Goal: Information Seeking & Learning: Learn about a topic

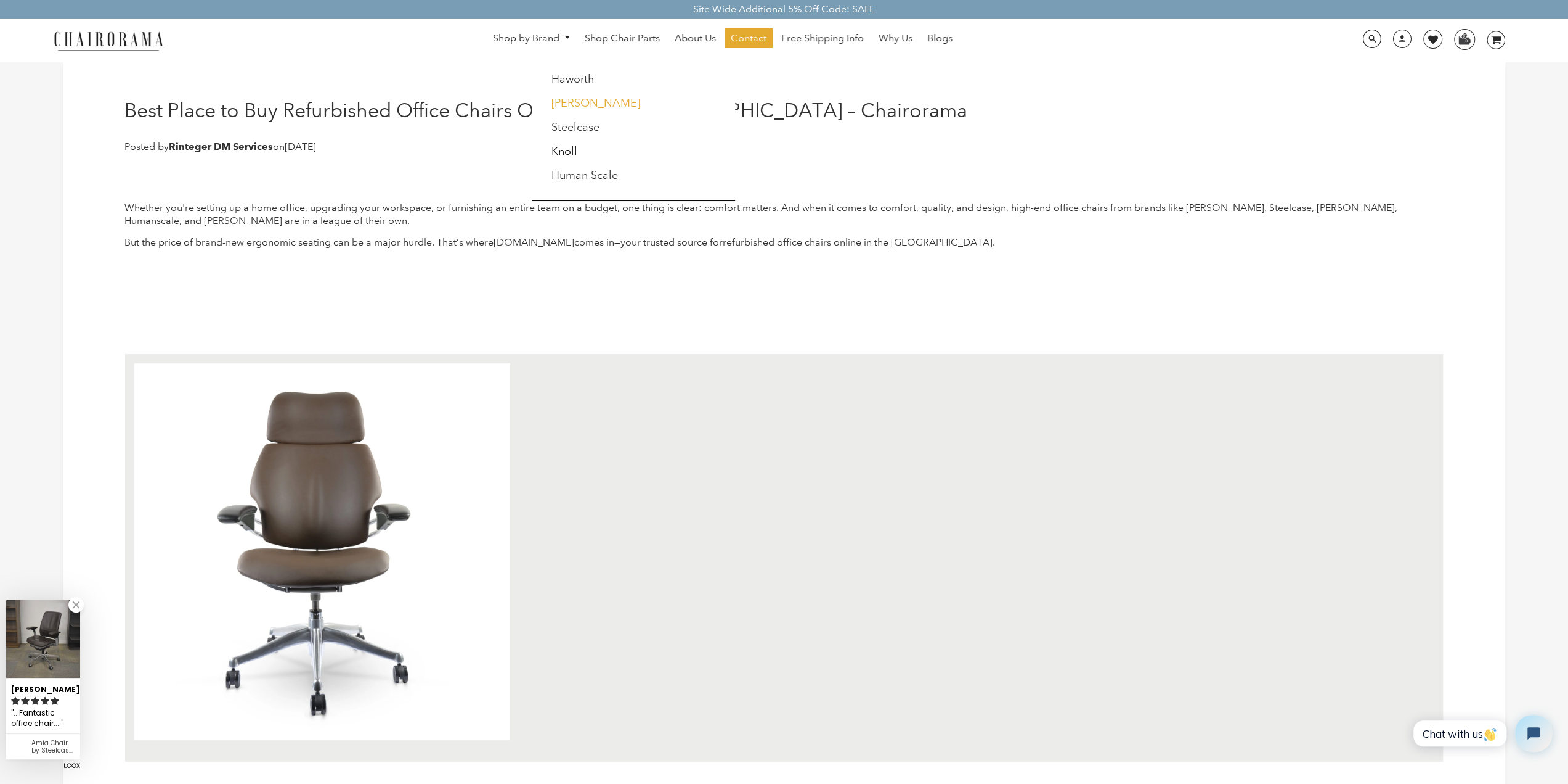
click at [576, 100] on link "[PERSON_NAME]" at bounding box center [595, 102] width 89 height 13
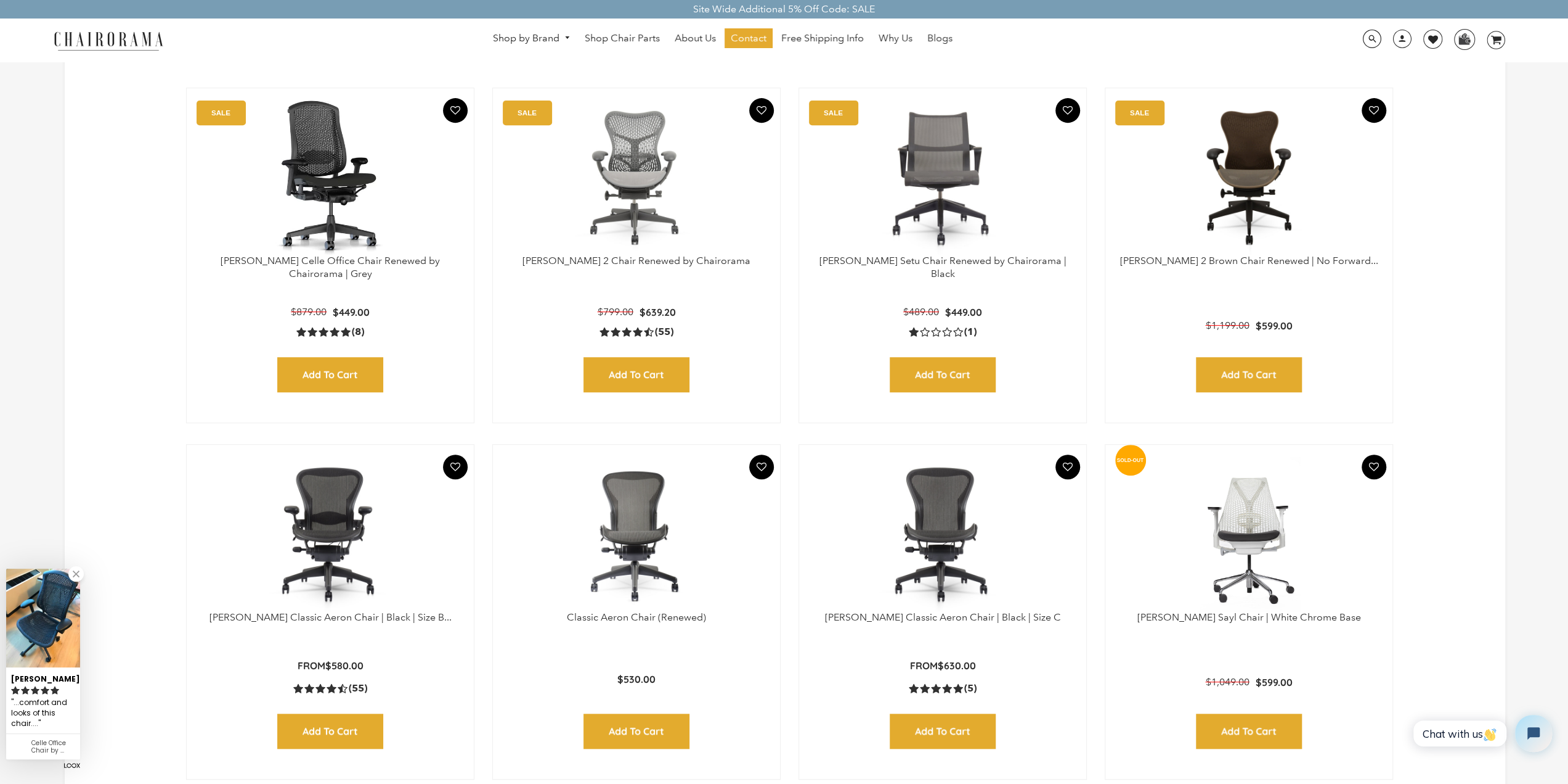
scroll to position [493, 0]
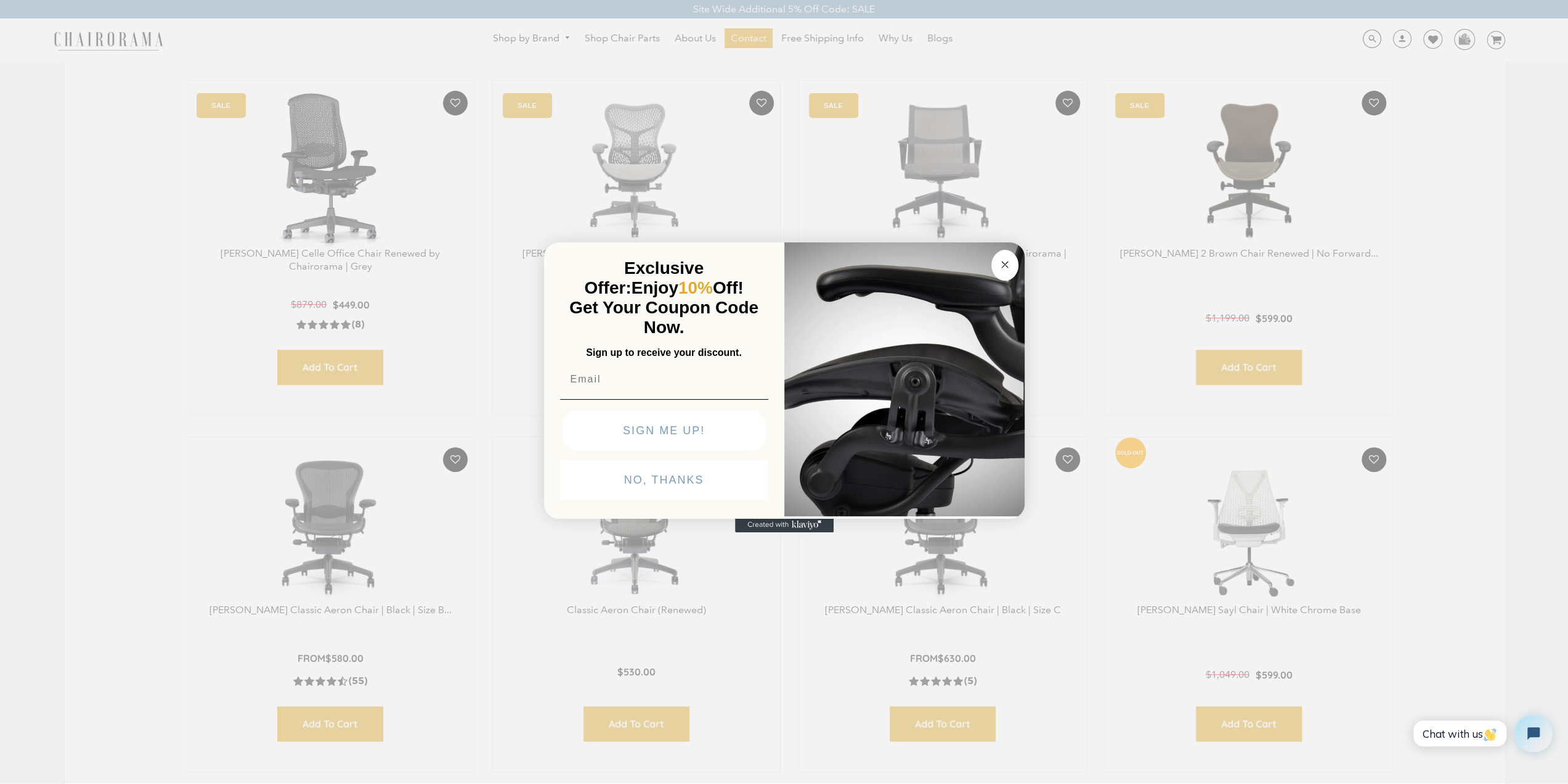
click at [1005, 267] on circle "Close dialog" at bounding box center [1005, 264] width 14 height 14
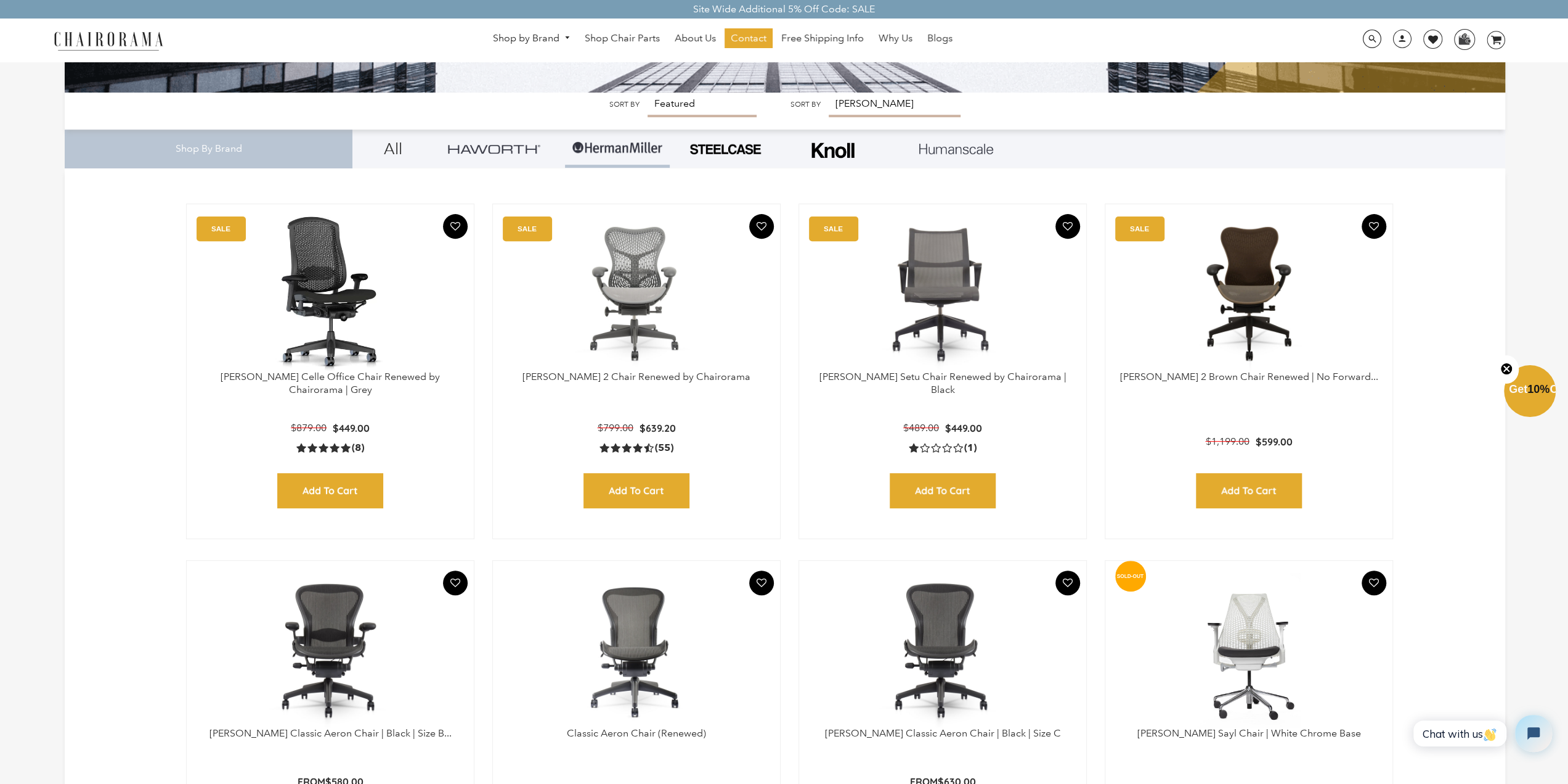
scroll to position [247, 0]
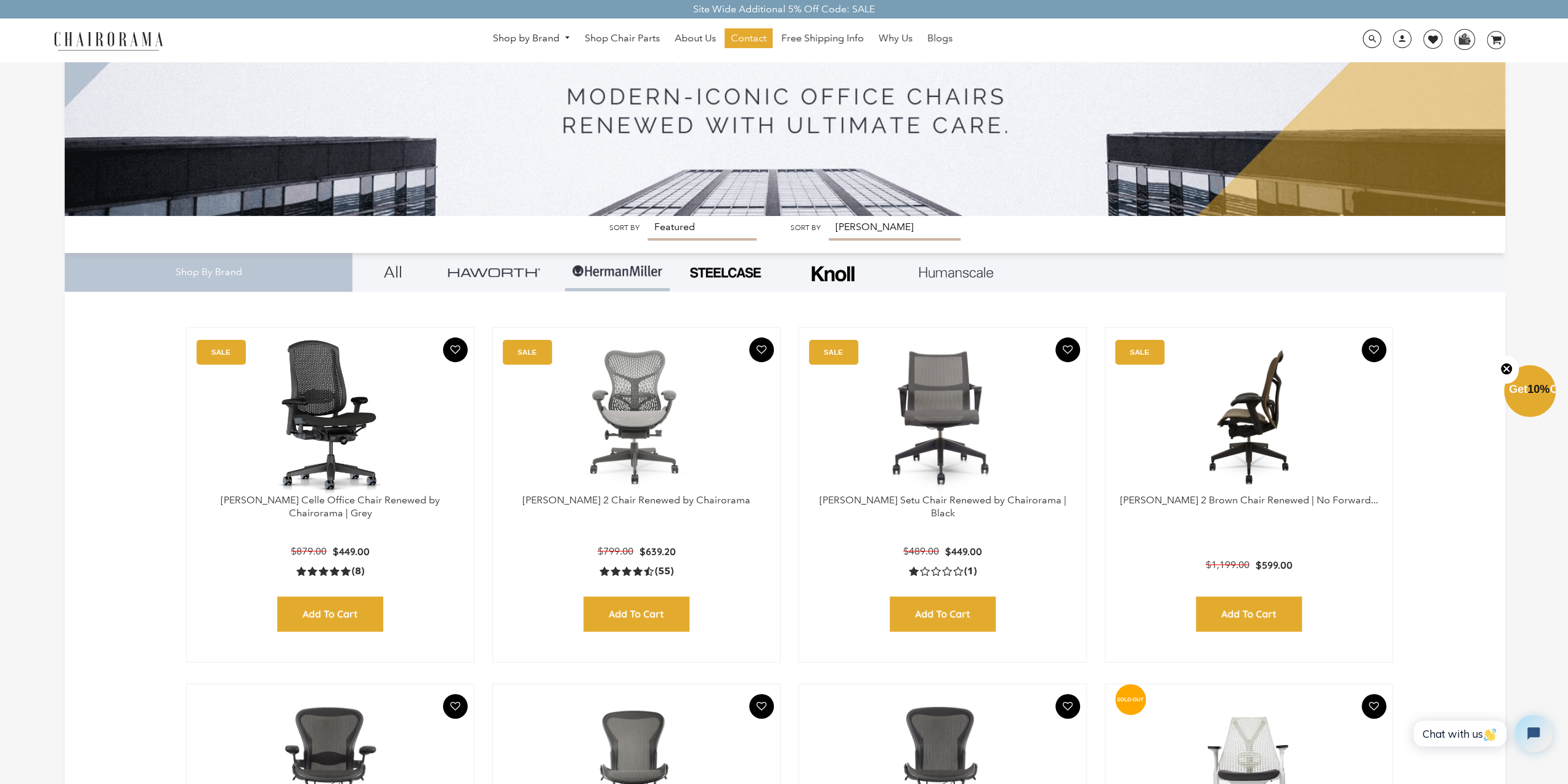
click at [1230, 416] on img at bounding box center [1248, 416] width 262 height 154
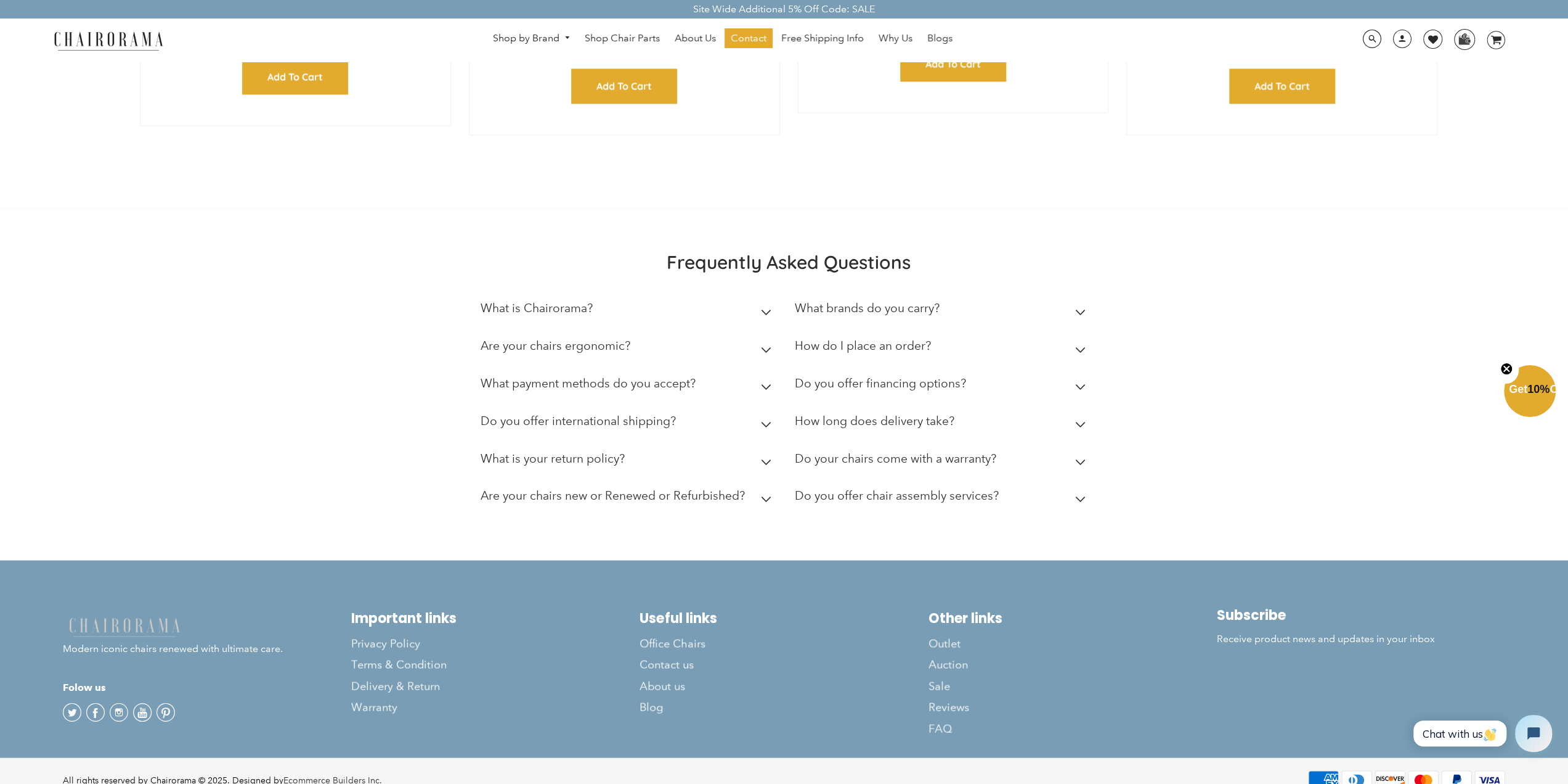
scroll to position [1990, 0]
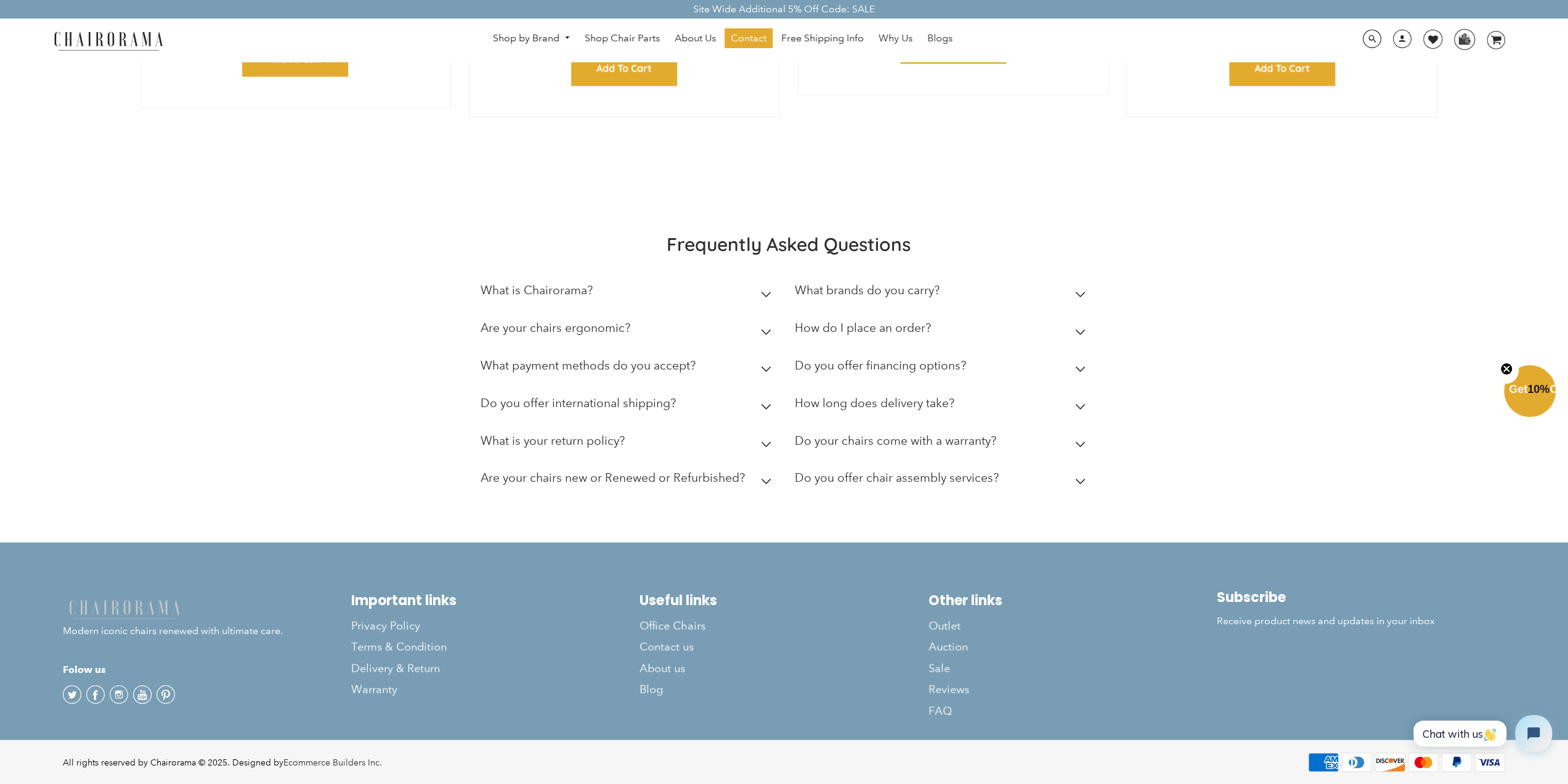
click at [871, 439] on h2 "Do your chairs come with a warranty?" at bounding box center [895, 439] width 202 height 14
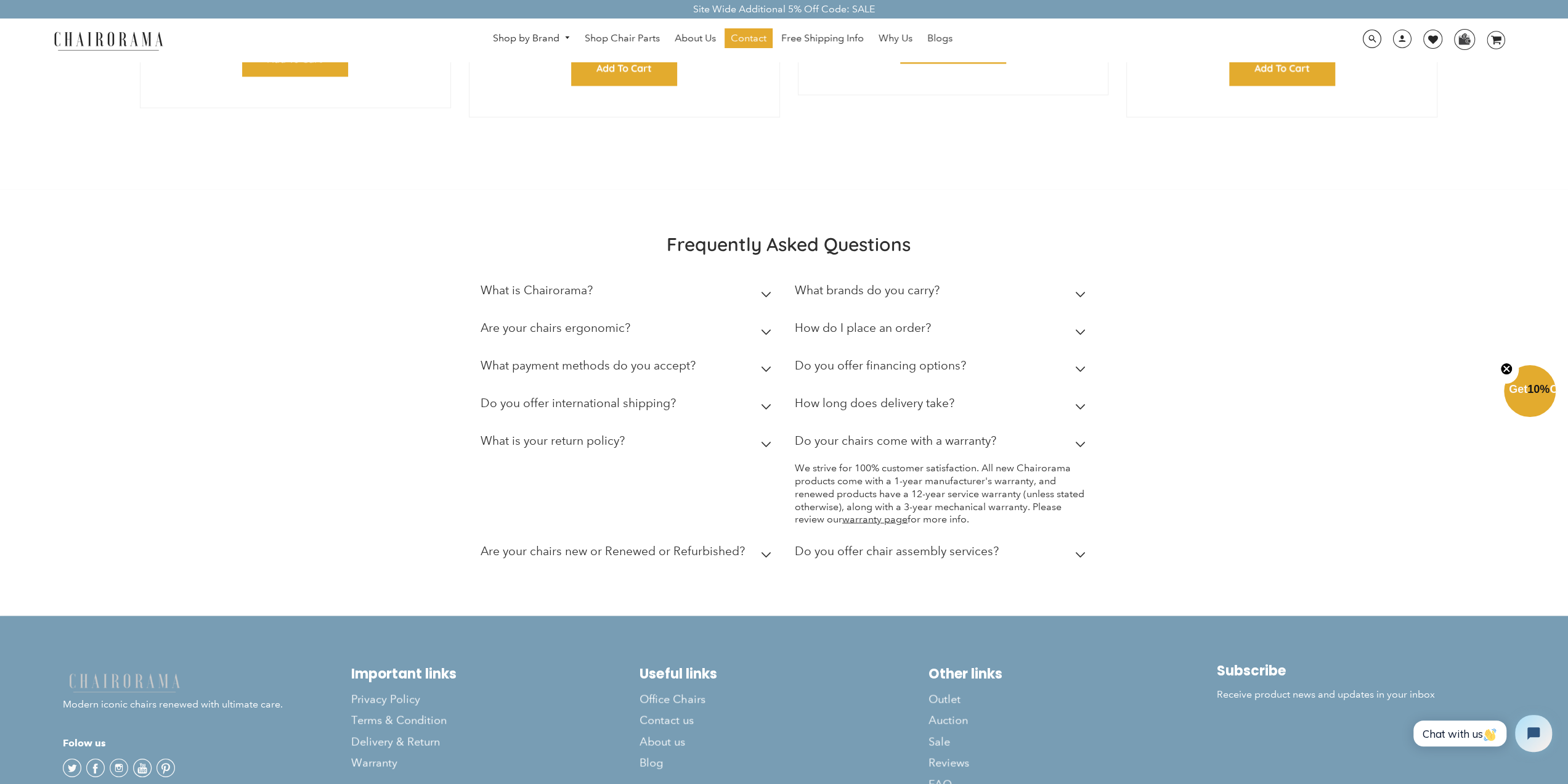
click at [975, 437] on h2 "Do your chairs come with a warranty?" at bounding box center [895, 439] width 202 height 14
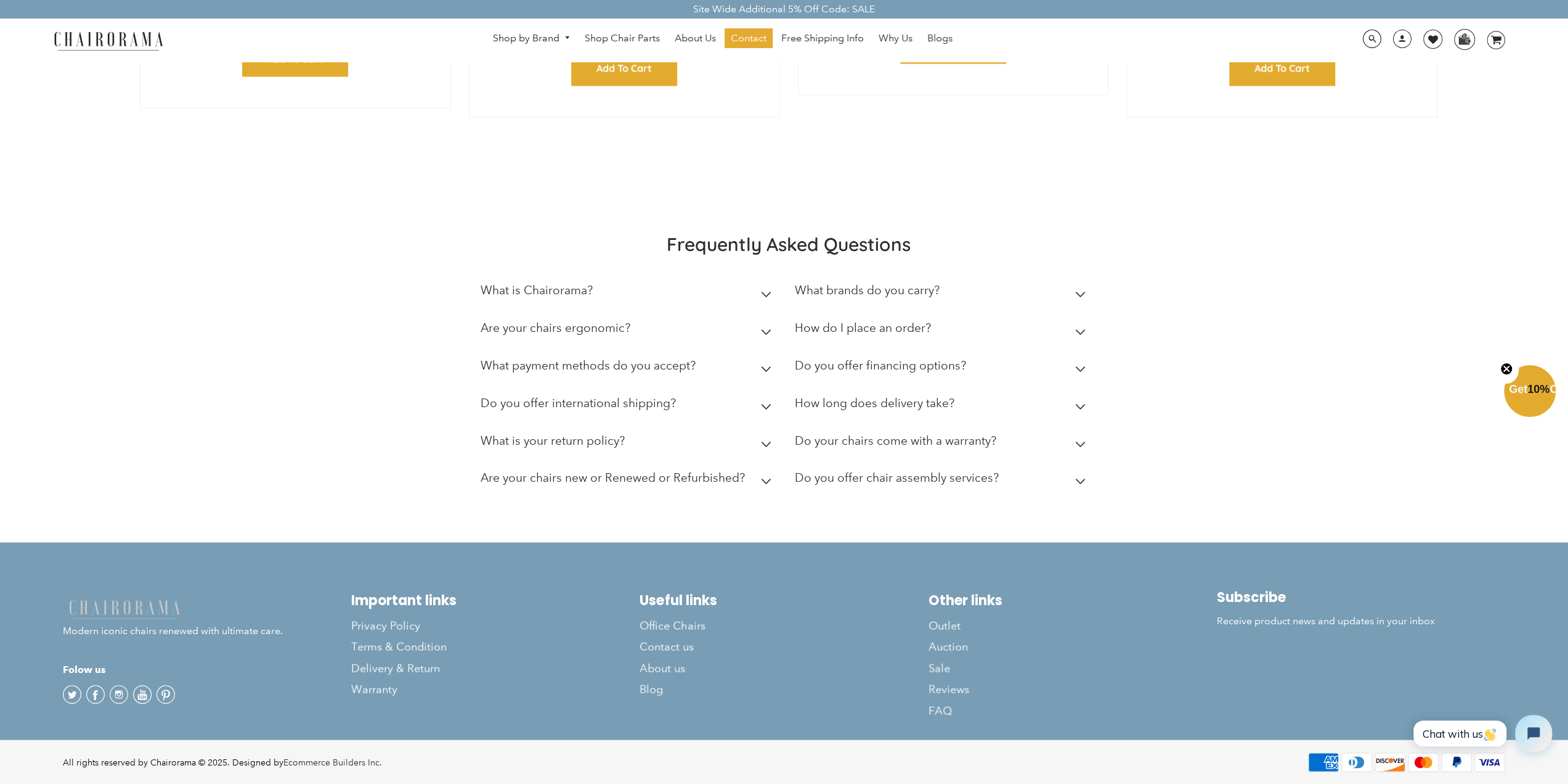
click at [876, 400] on h2 "How long does delivery take?" at bounding box center [874, 402] width 160 height 14
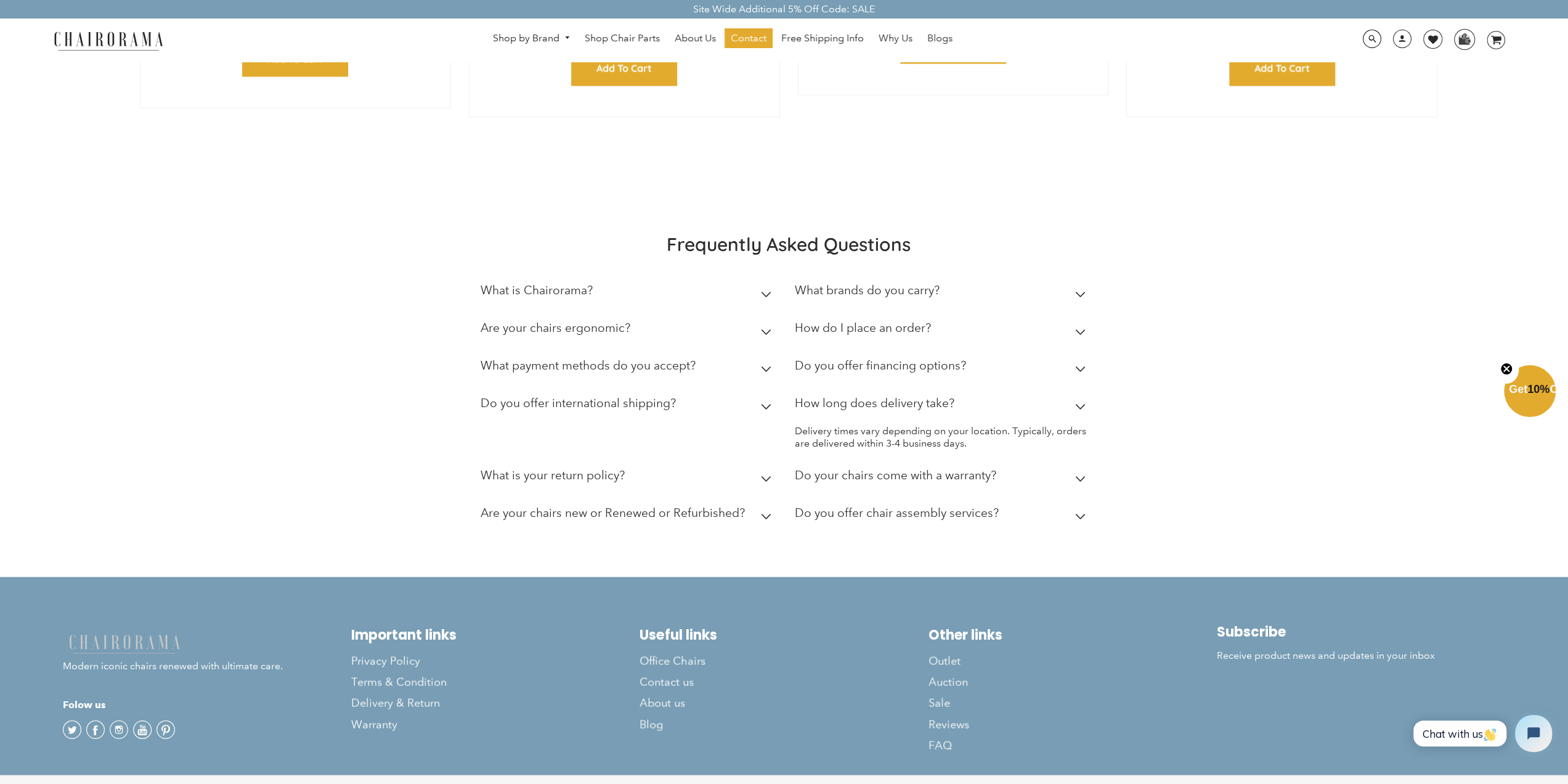
click at [919, 399] on h2 "How long does delivery take?" at bounding box center [874, 402] width 160 height 14
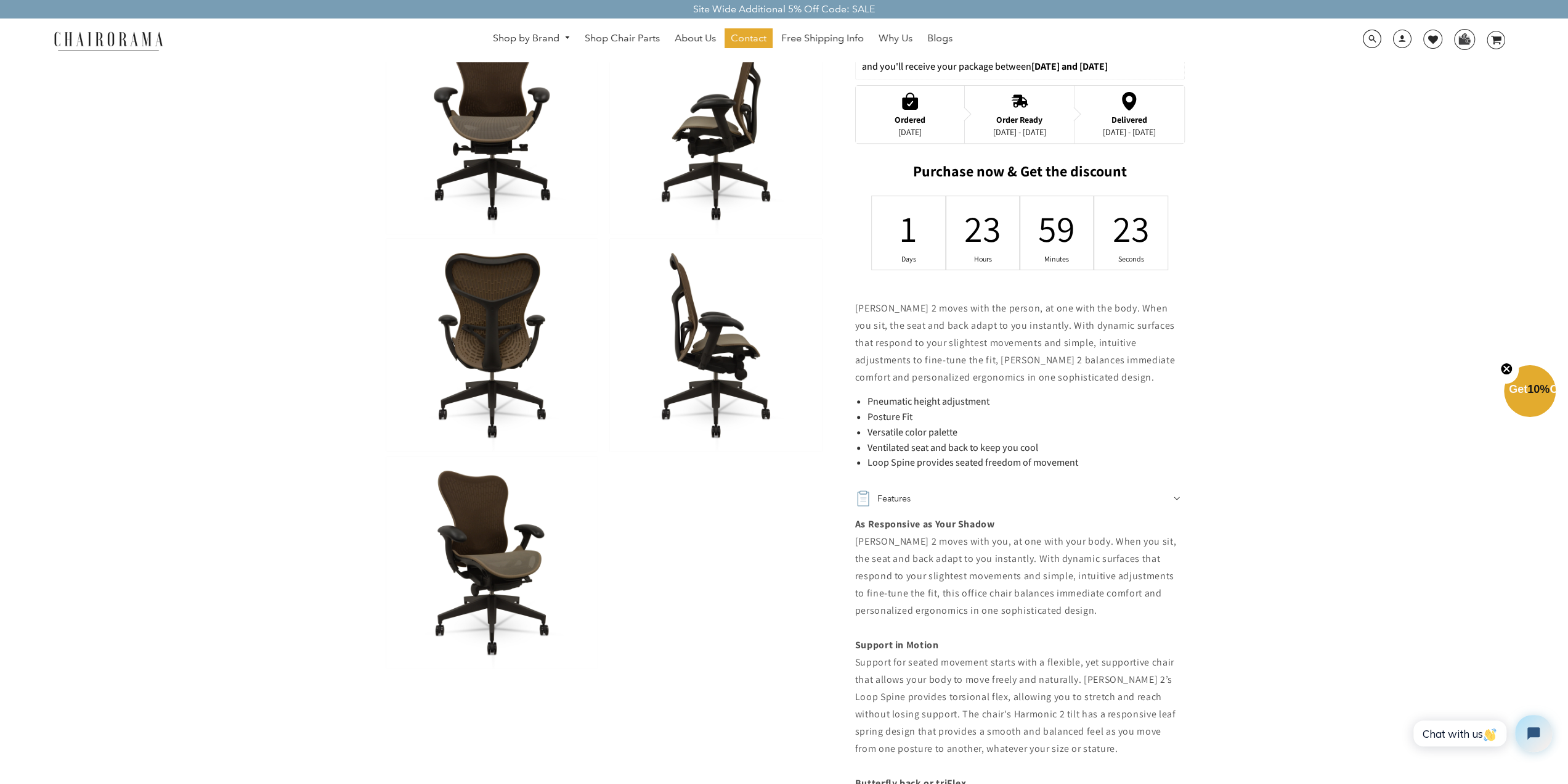
scroll to position [449, 0]
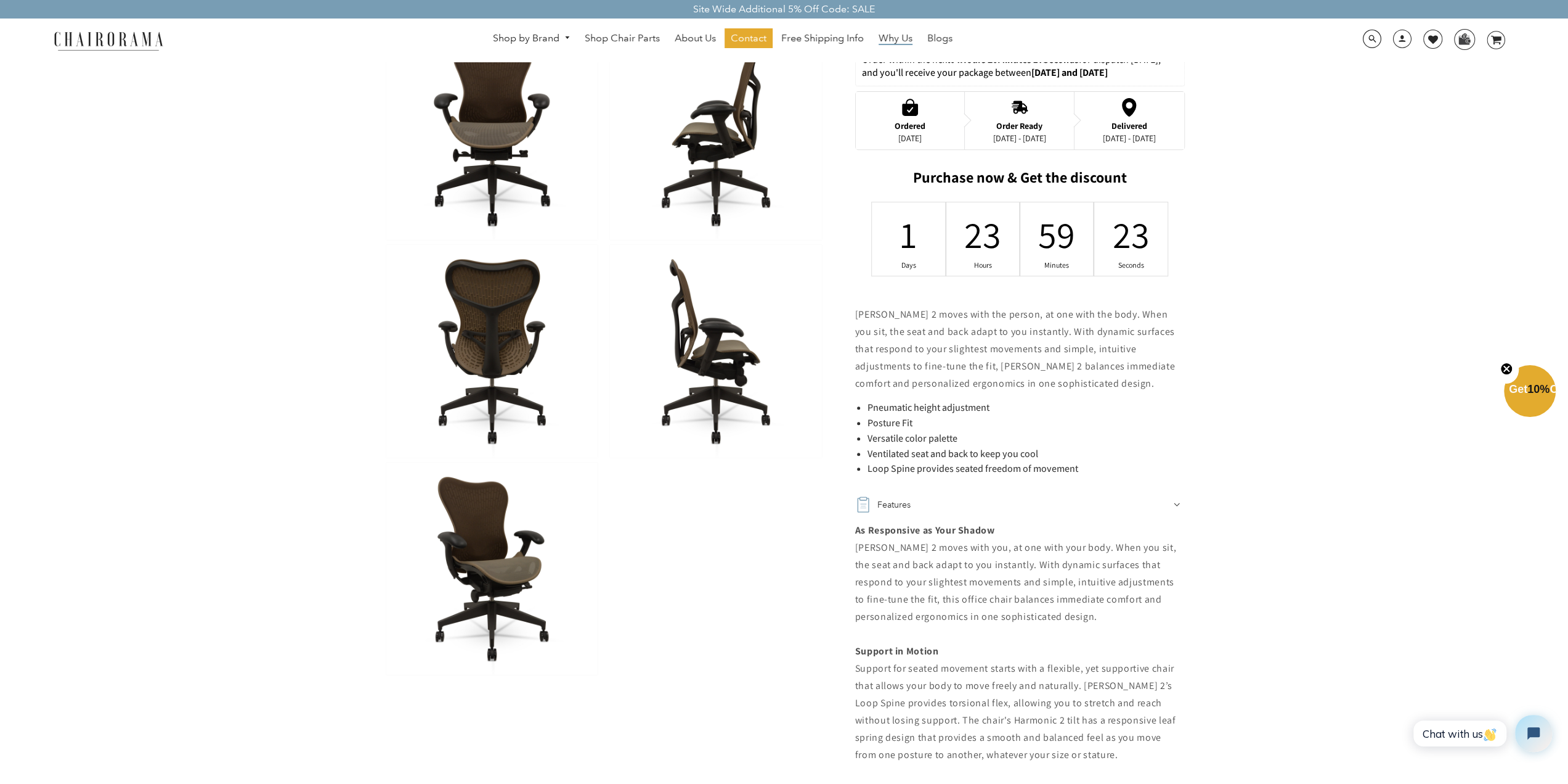
click at [896, 41] on span "Why Us" at bounding box center [895, 38] width 33 height 13
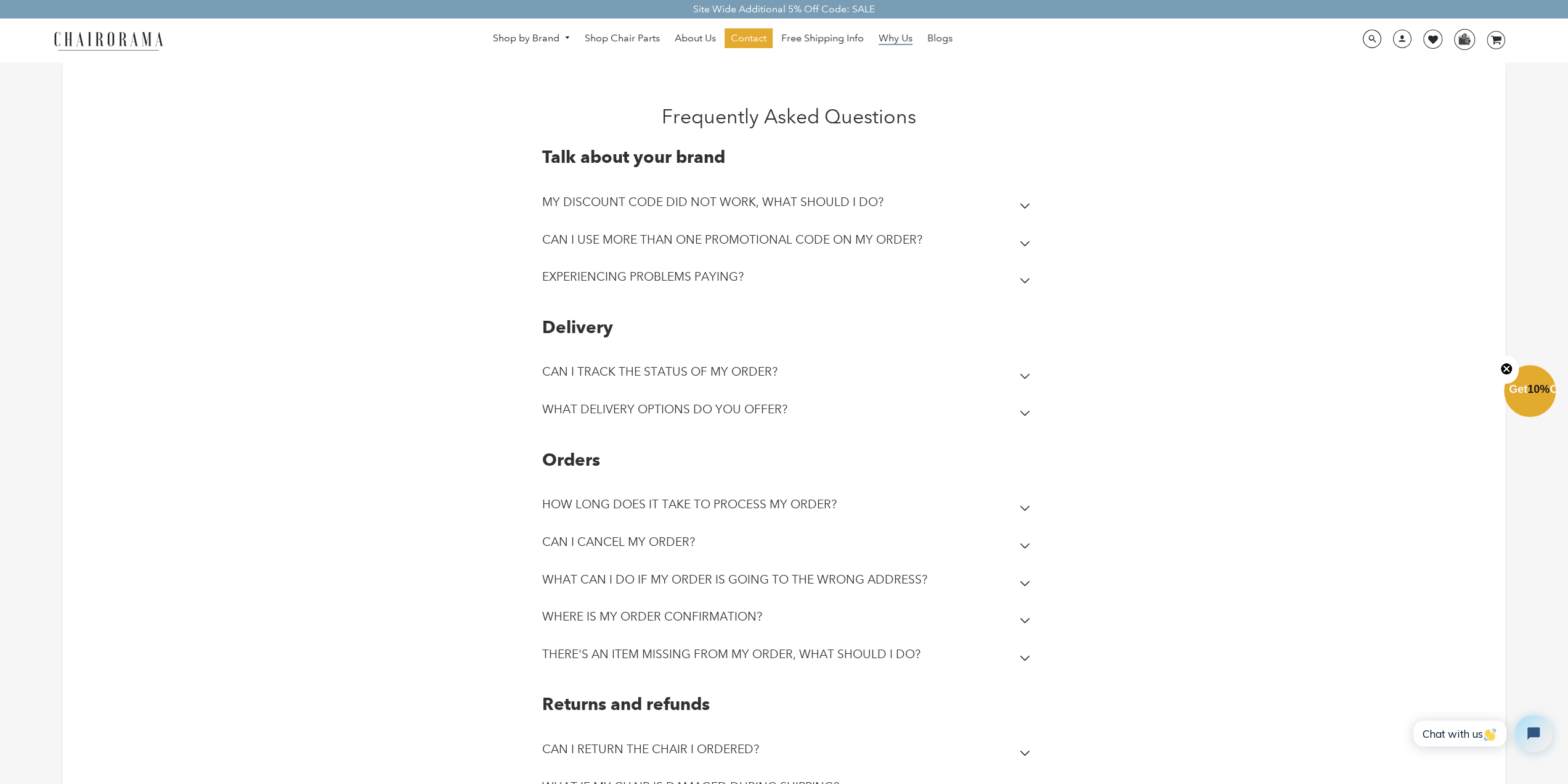
click at [898, 37] on span "Why Us" at bounding box center [895, 38] width 33 height 13
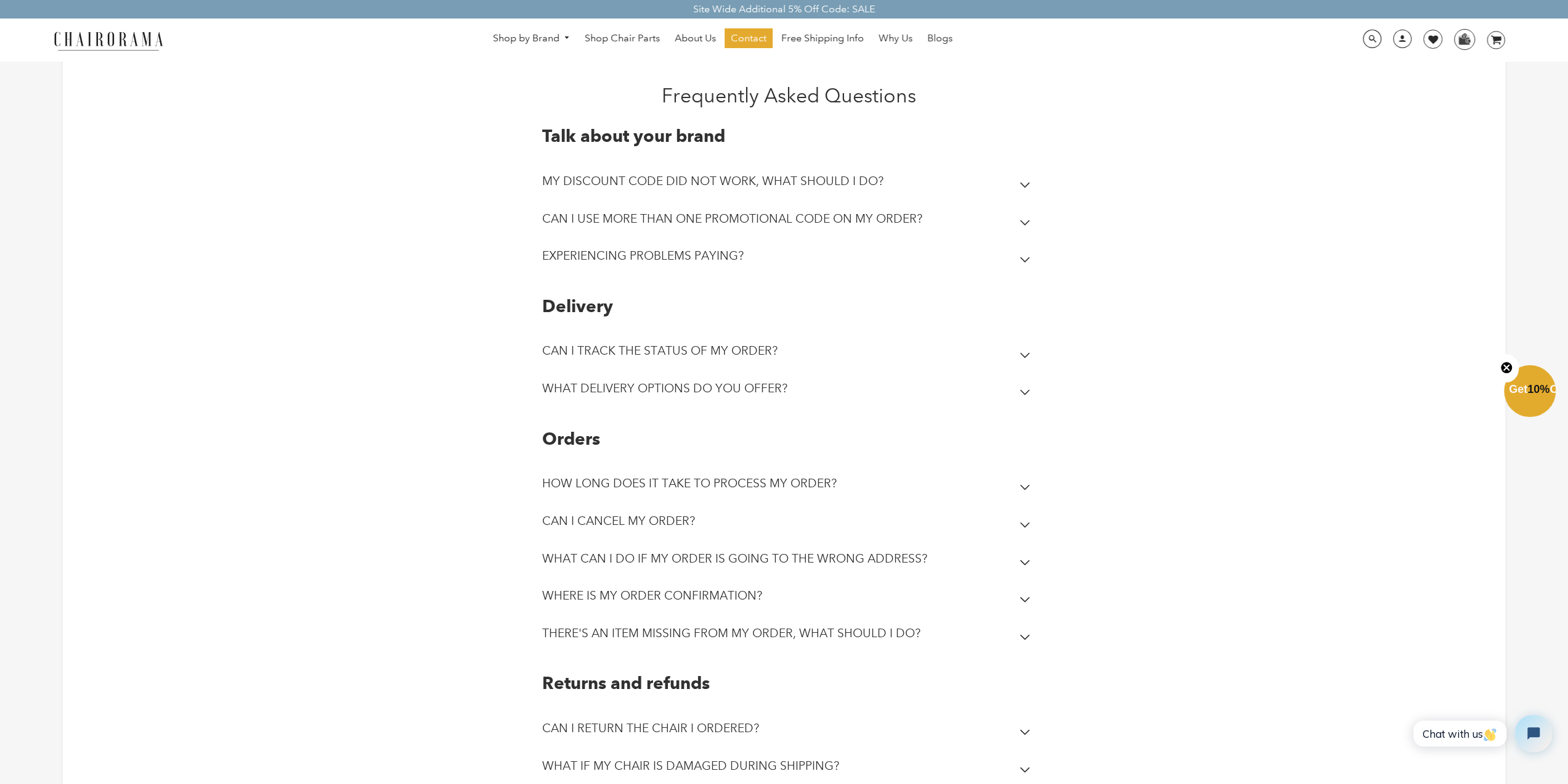
scroll to position [123, 0]
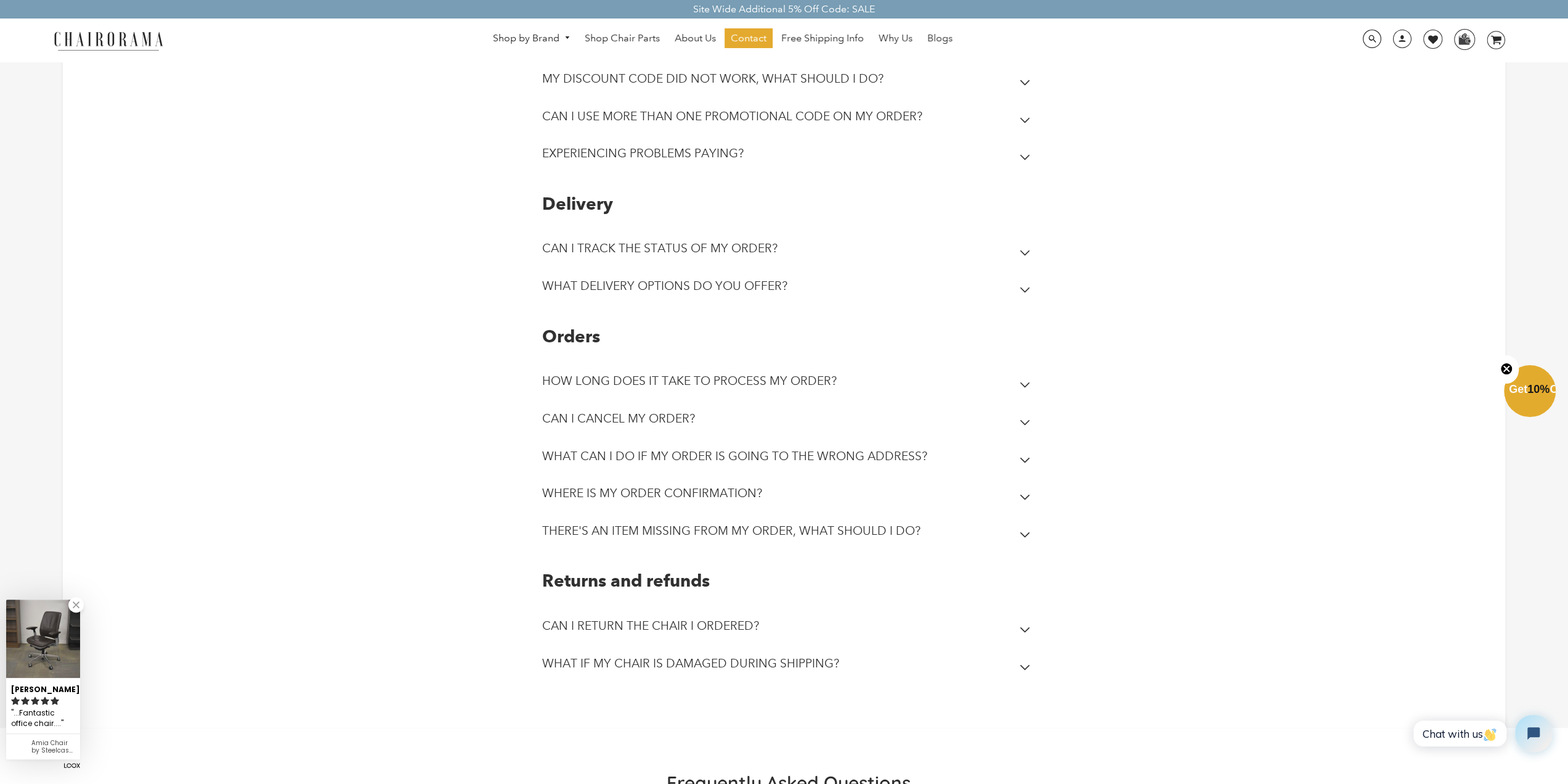
click at [665, 526] on h2 "THERE'S AN ITEM MISSING FROM MY ORDER, WHAT SHOULD I DO?" at bounding box center [731, 530] width 378 height 14
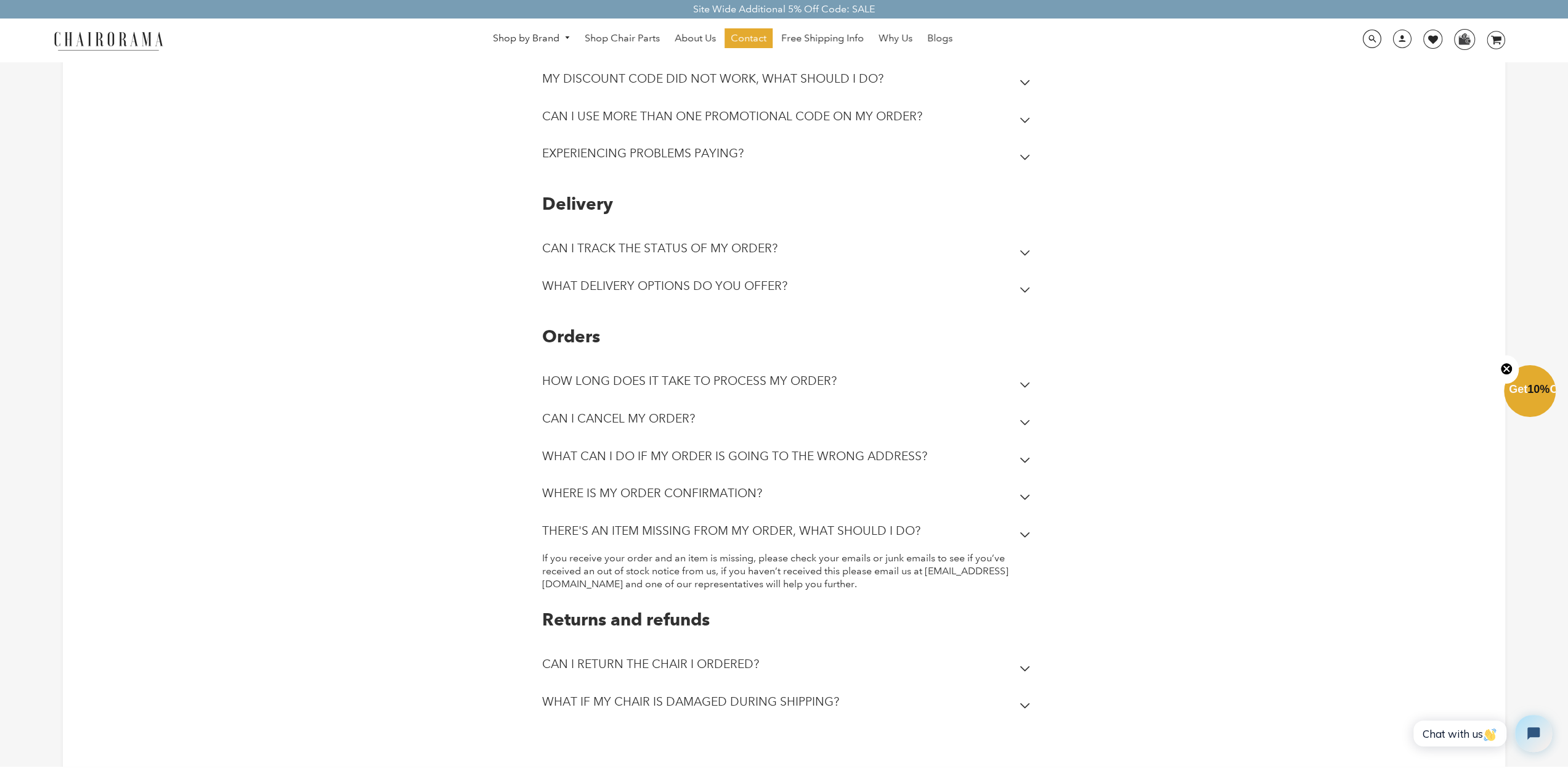
click at [781, 531] on h2 "THERE'S AN ITEM MISSING FROM MY ORDER, WHAT SHOULD I DO?" at bounding box center [731, 530] width 378 height 14
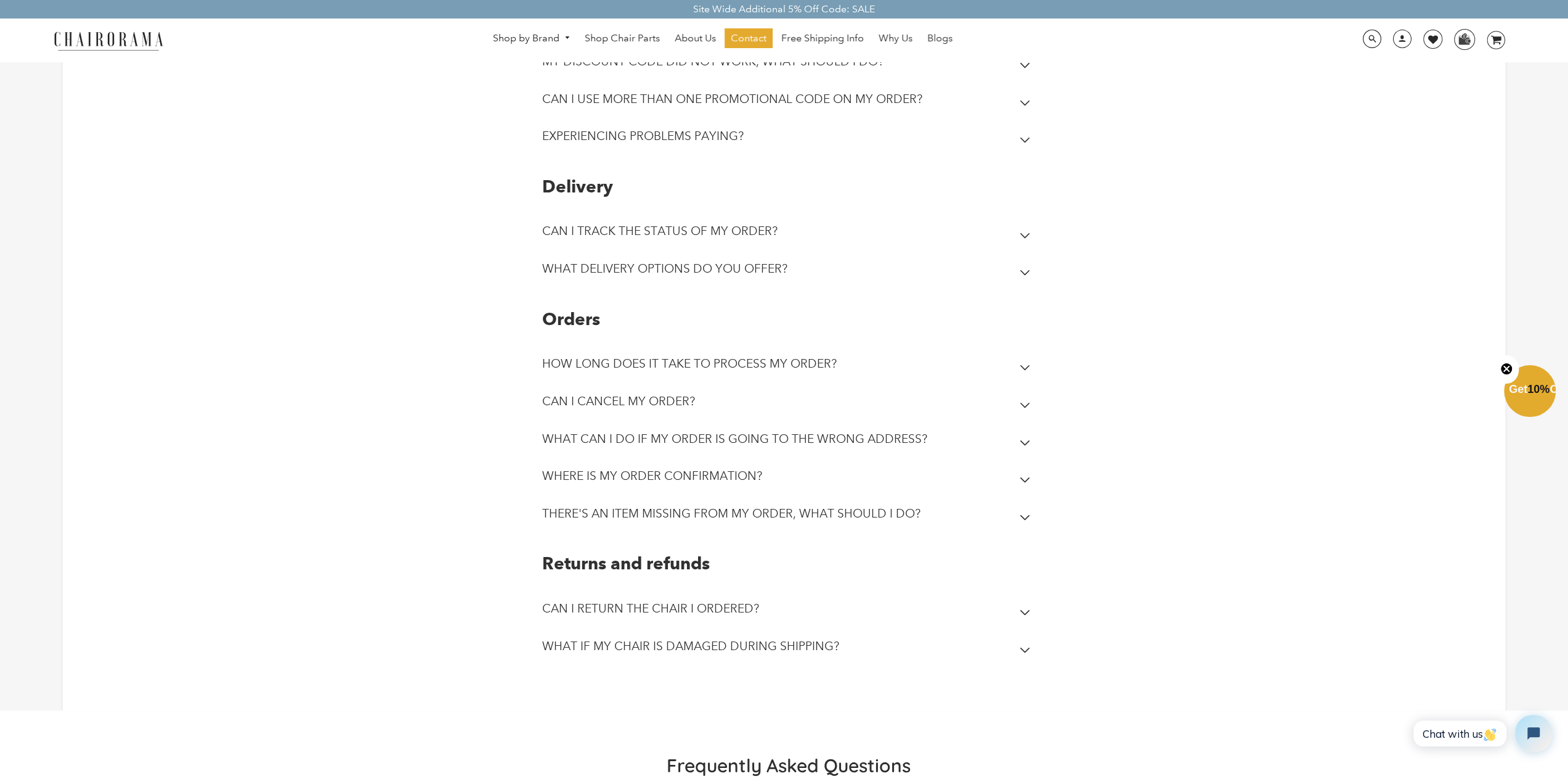
scroll to position [185, 0]
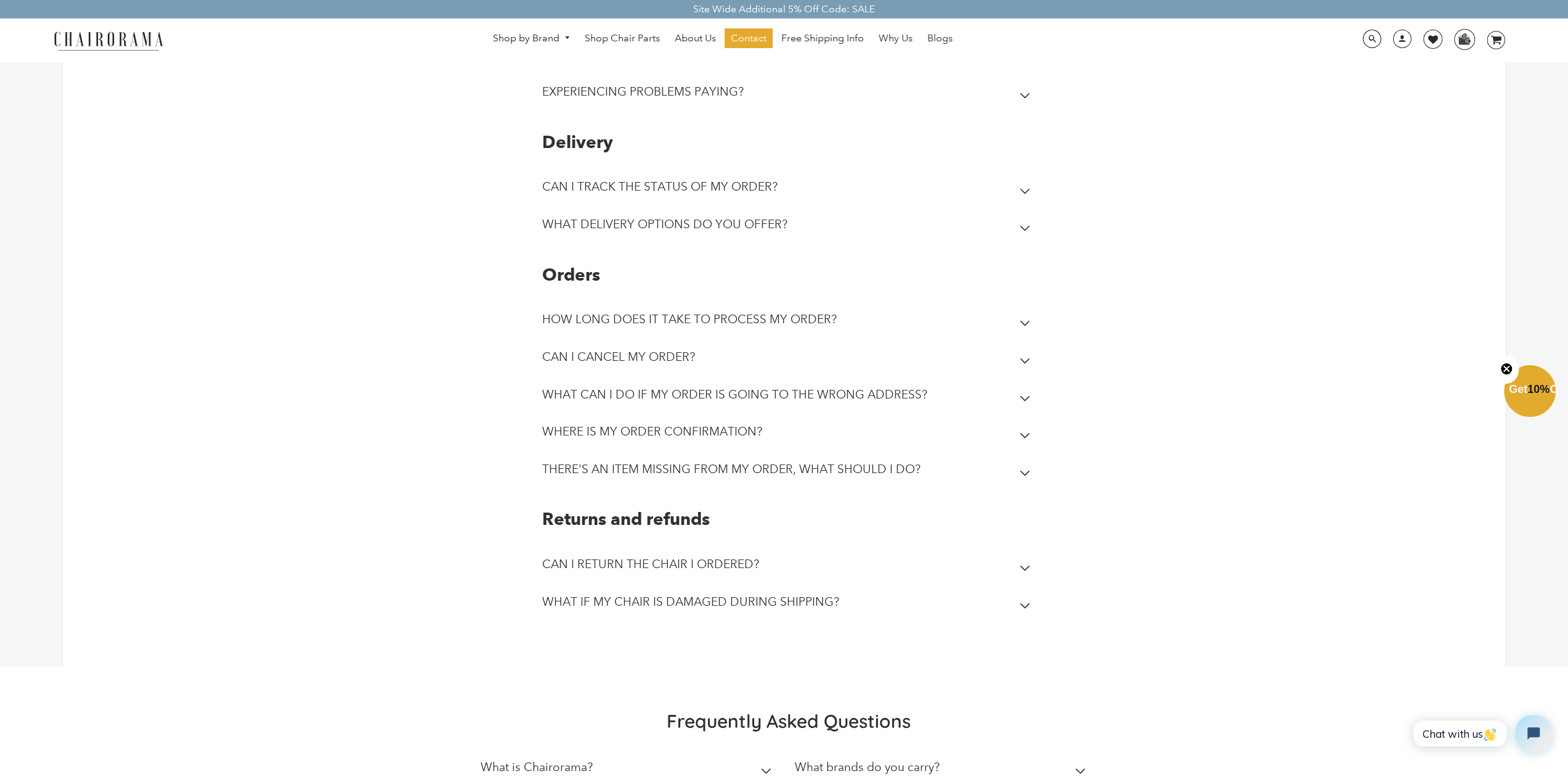
click at [740, 606] on h2 "WHAT IF MY CHAIR IS DAMAGED DURING SHIPPING?" at bounding box center [691, 601] width 297 height 14
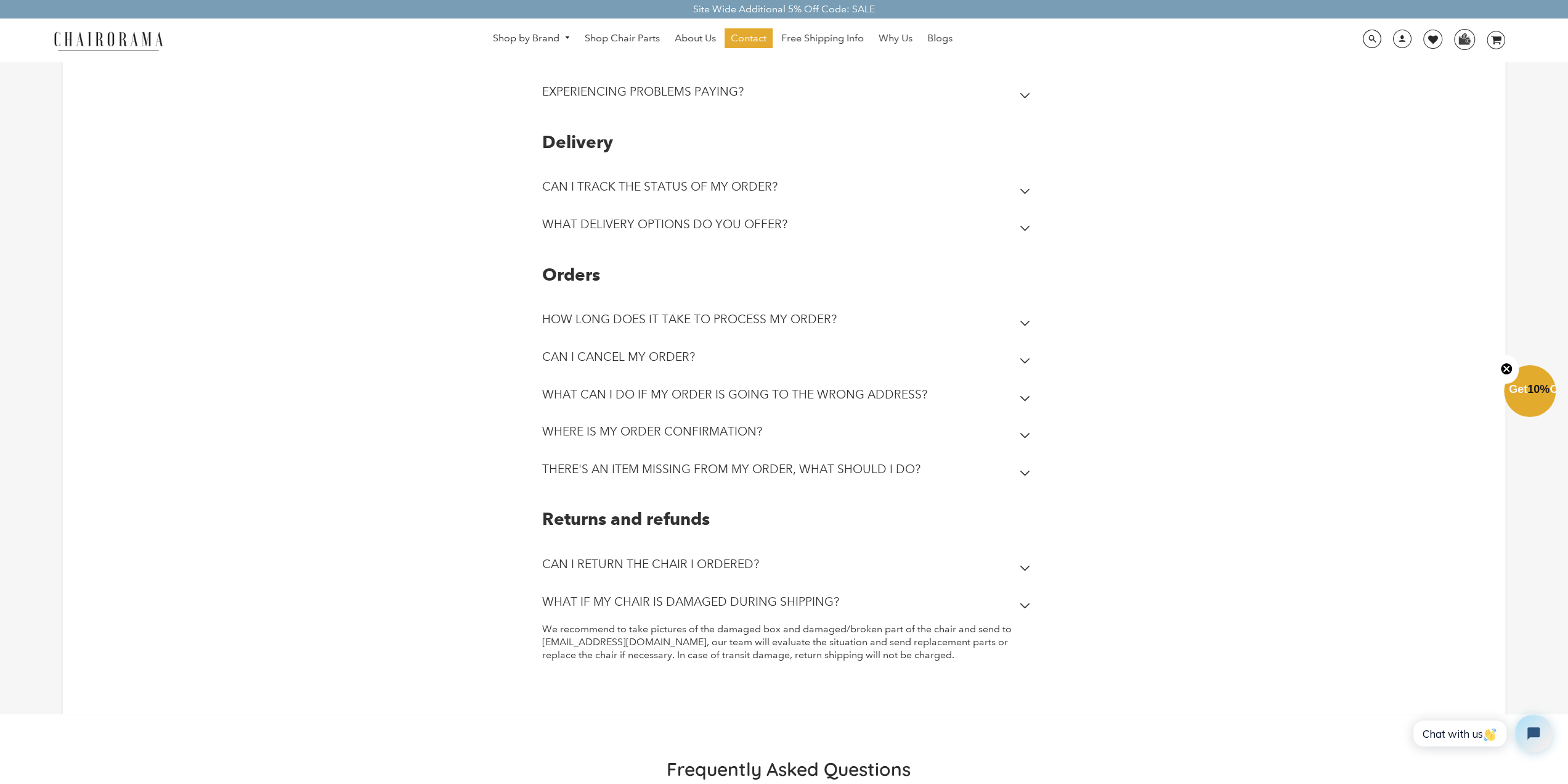
click at [740, 592] on summary "WHAT IF MY CHAIR IS DAMAGED DURING SHIPPING?" at bounding box center [788, 604] width 493 height 37
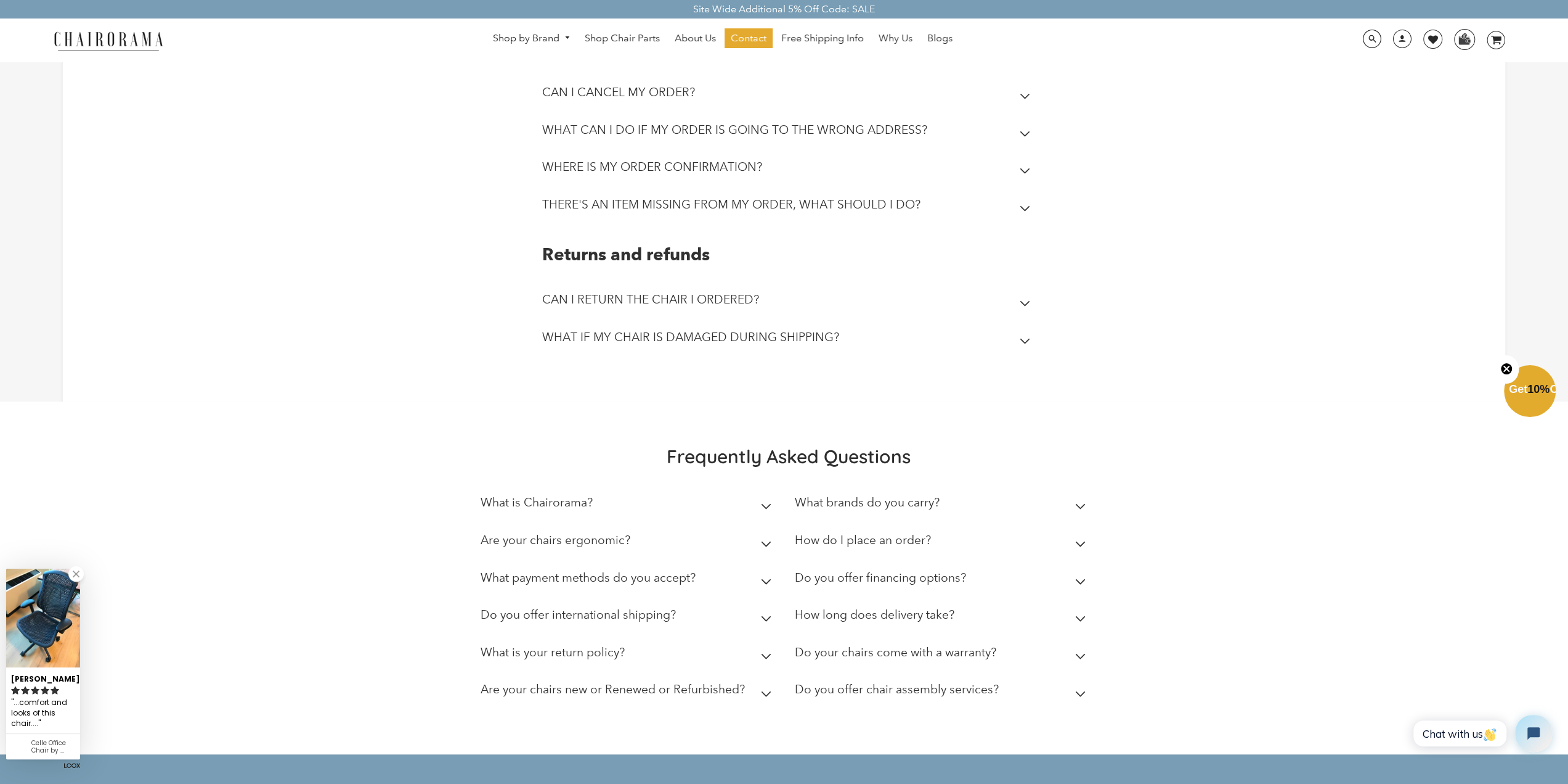
scroll to position [493, 0]
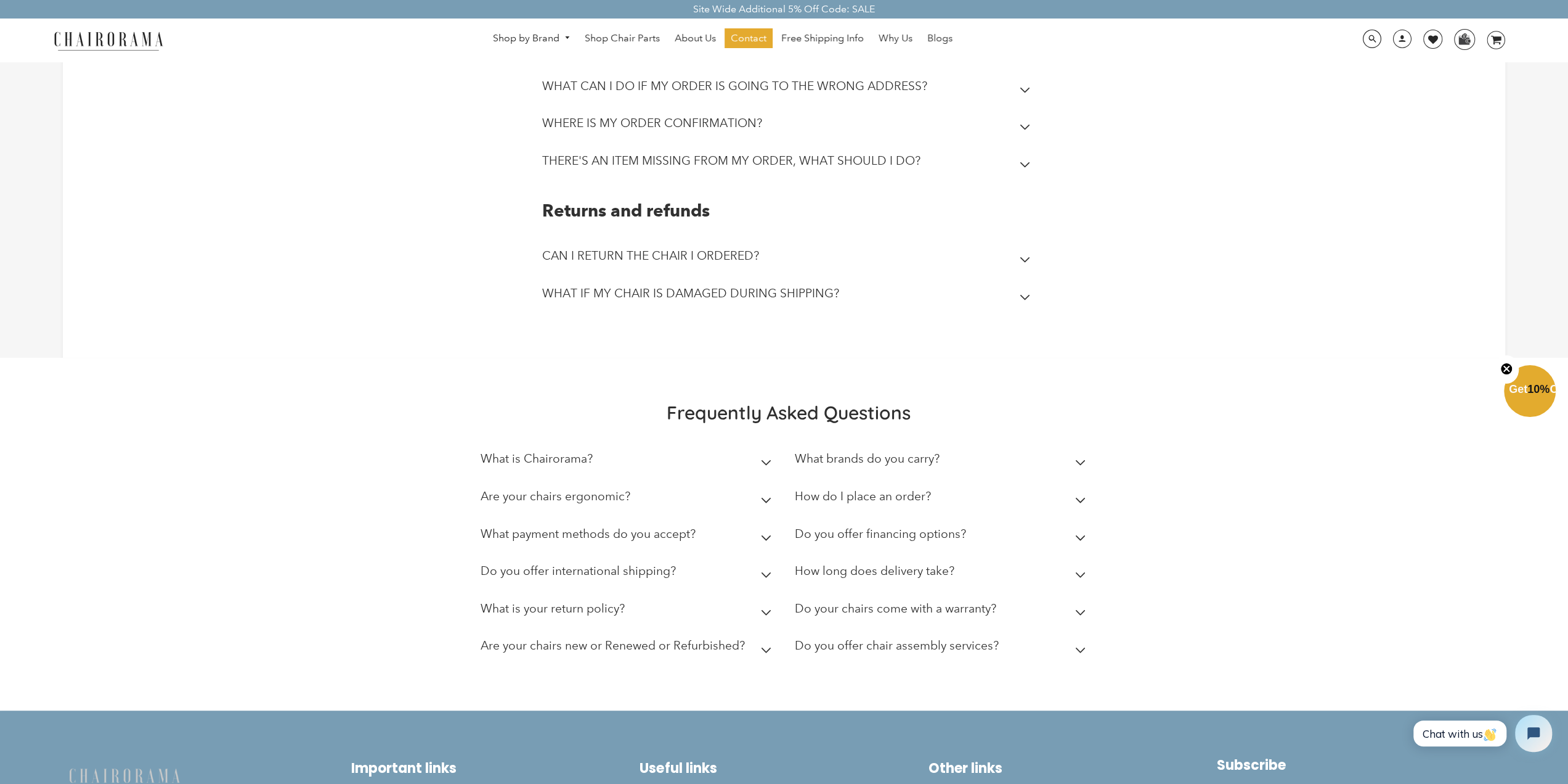
click at [843, 570] on h2 "How long does delivery take?" at bounding box center [874, 571] width 160 height 14
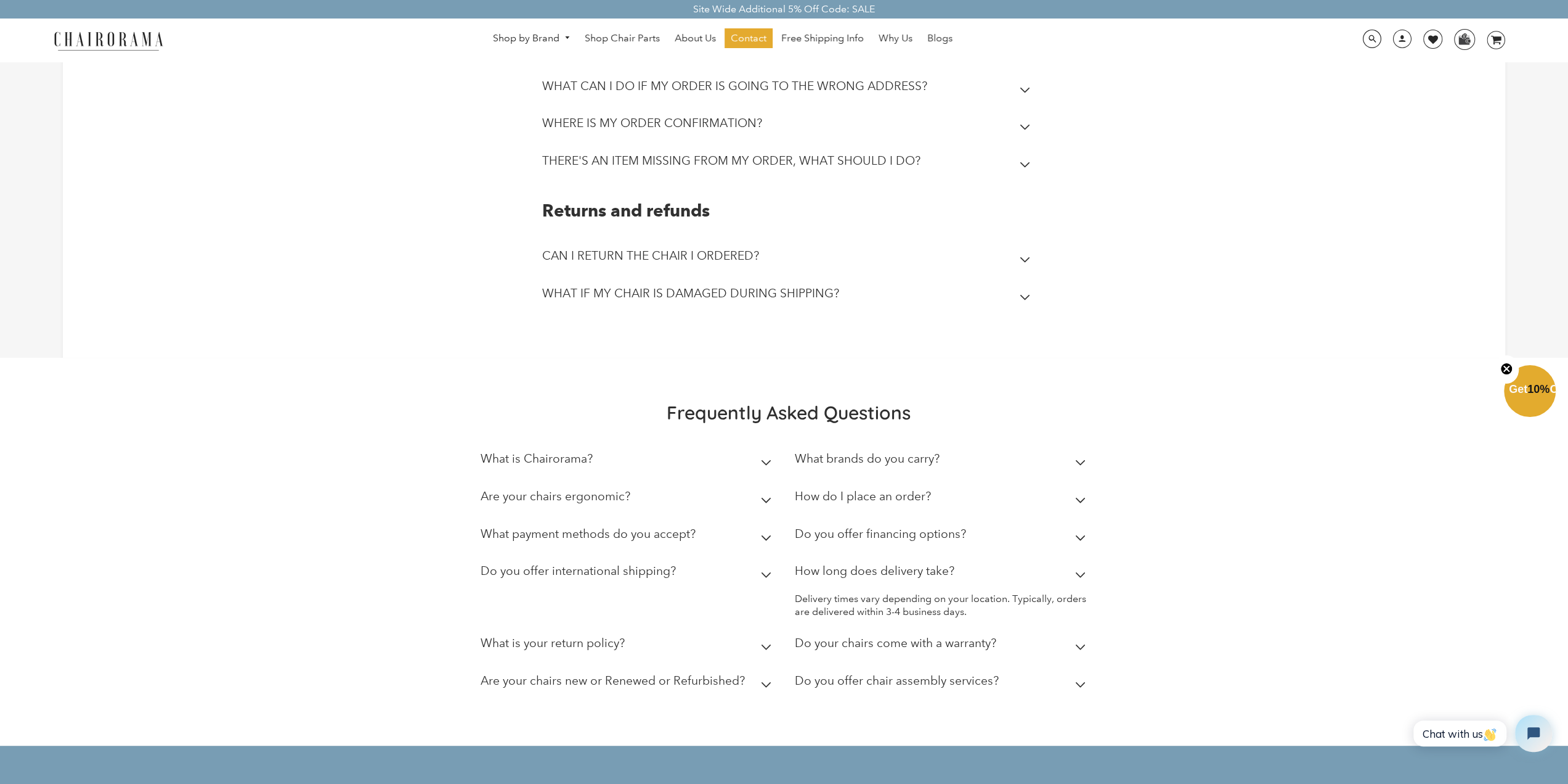
click at [843, 570] on h2 "How long does delivery take?" at bounding box center [874, 571] width 160 height 14
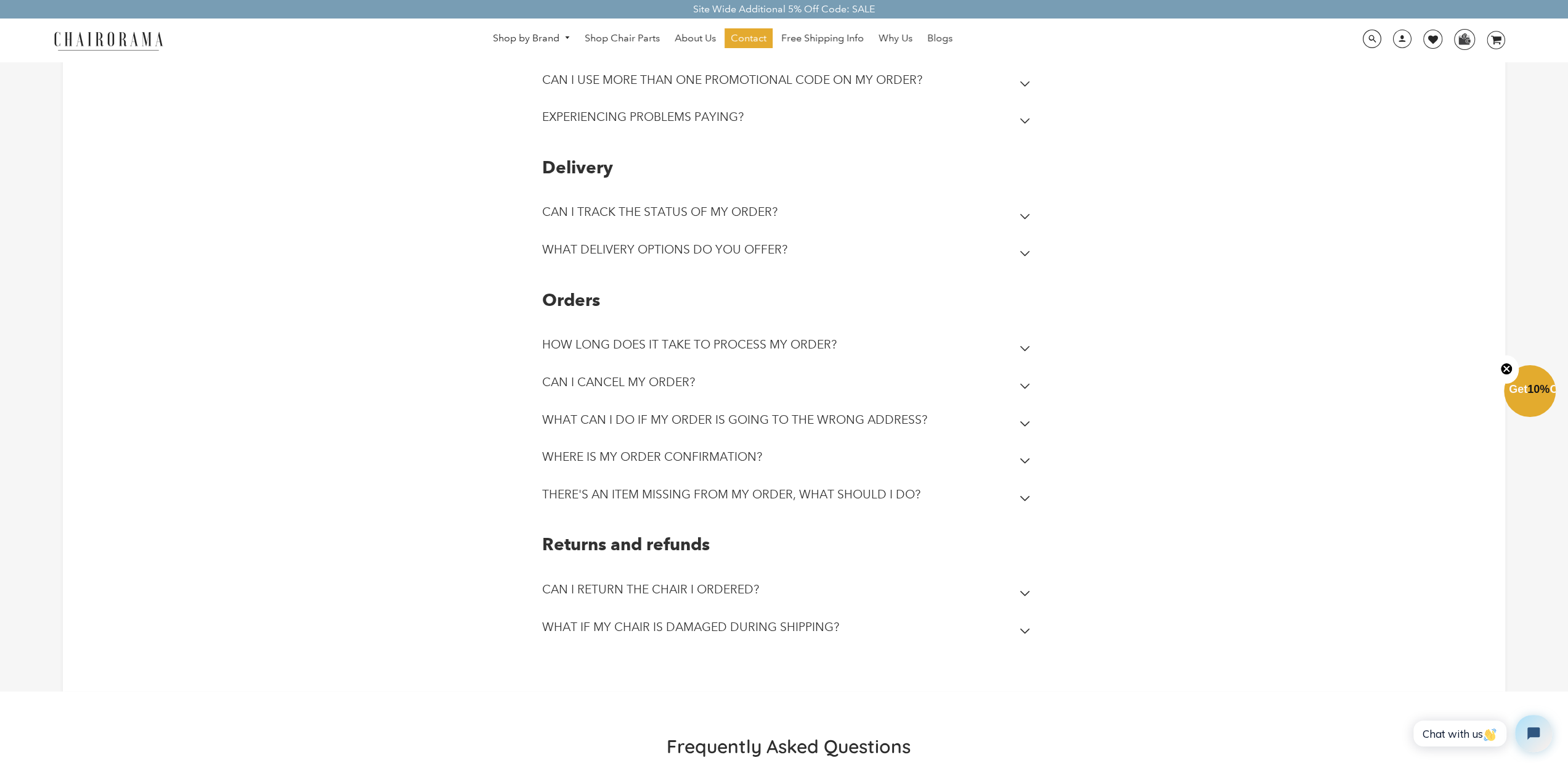
scroll to position [0, 0]
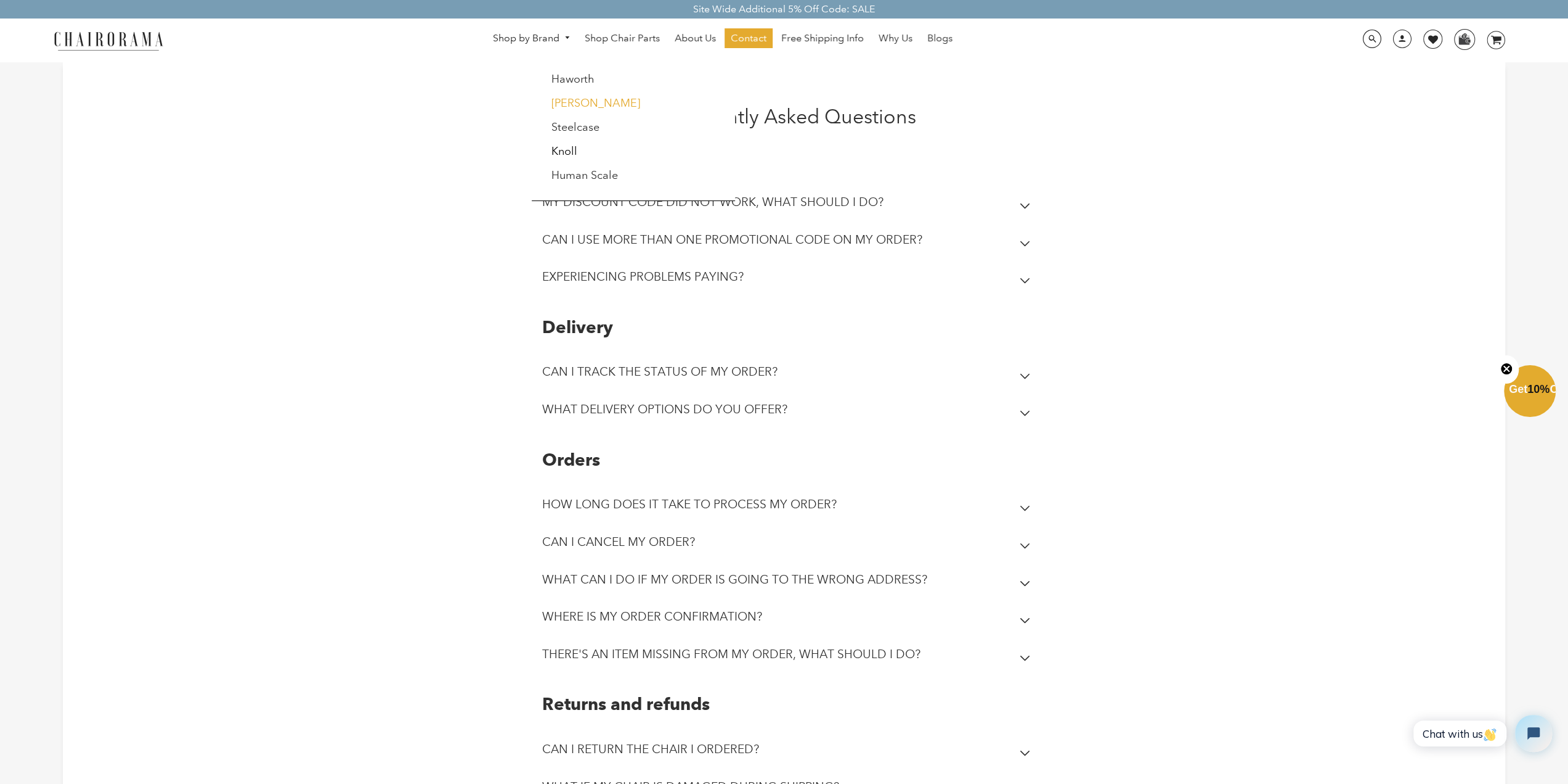
click at [564, 98] on link "[PERSON_NAME]" at bounding box center [595, 102] width 89 height 13
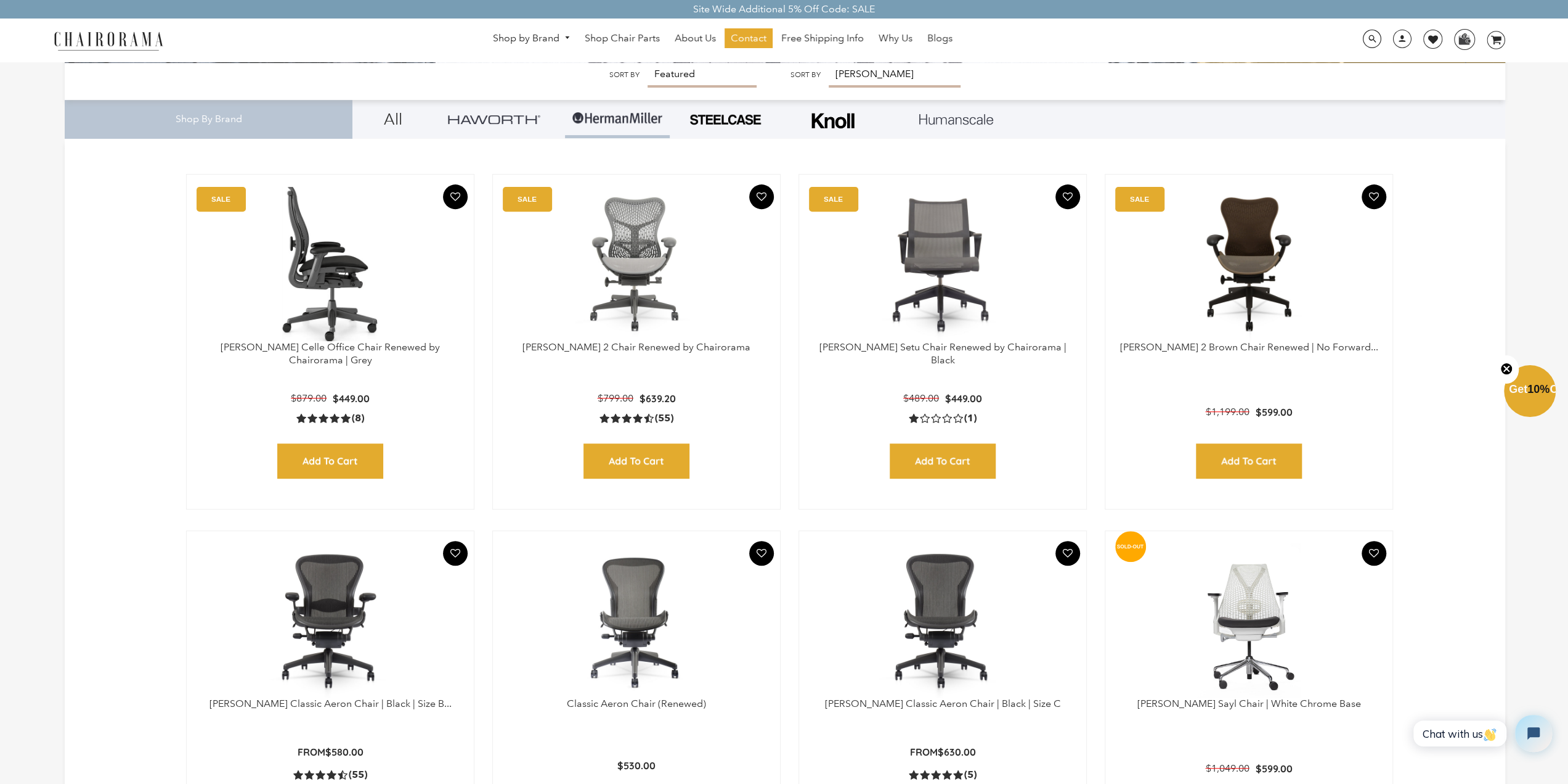
scroll to position [493, 0]
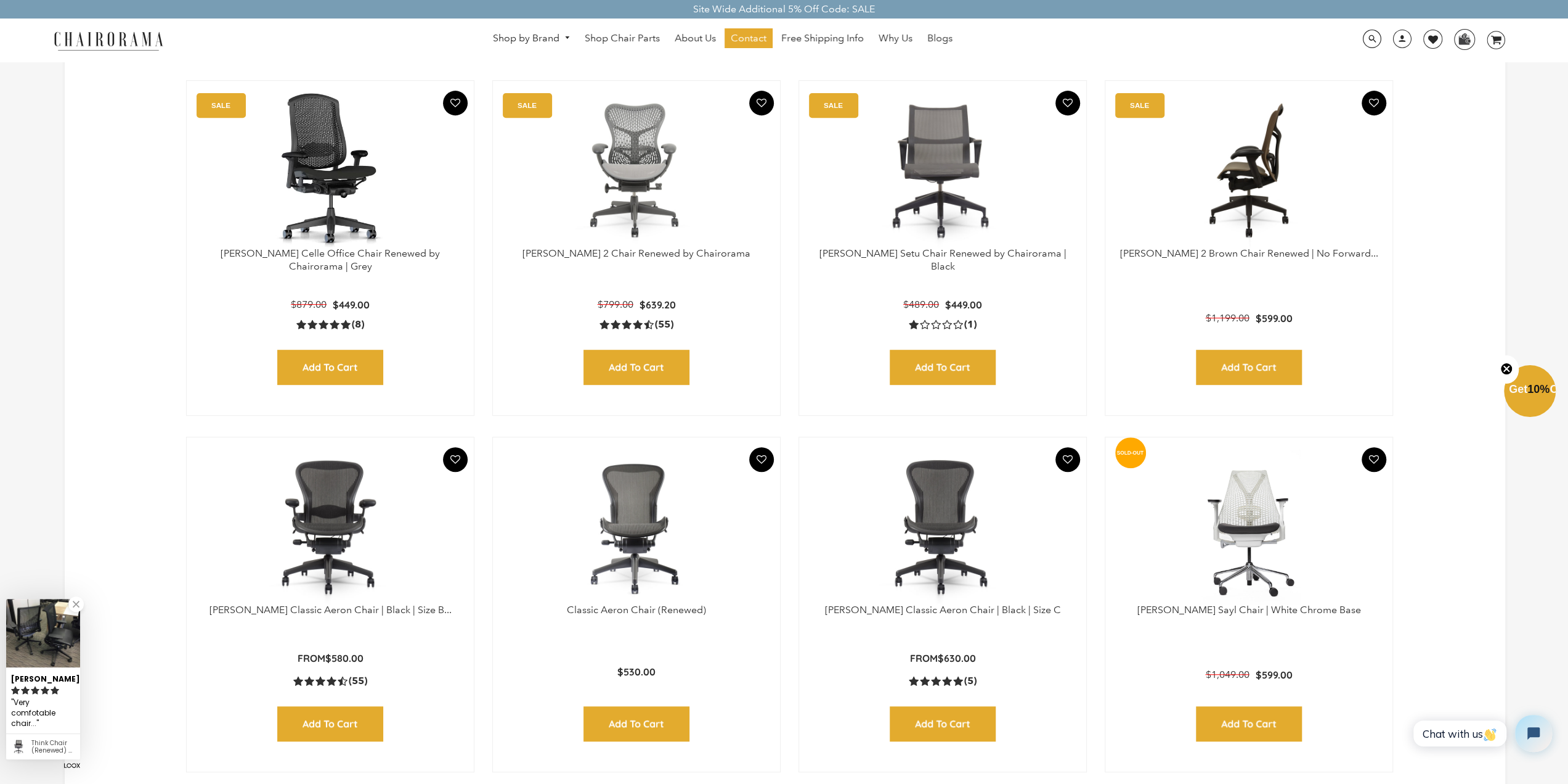
click at [1265, 191] on img at bounding box center [1248, 169] width 262 height 154
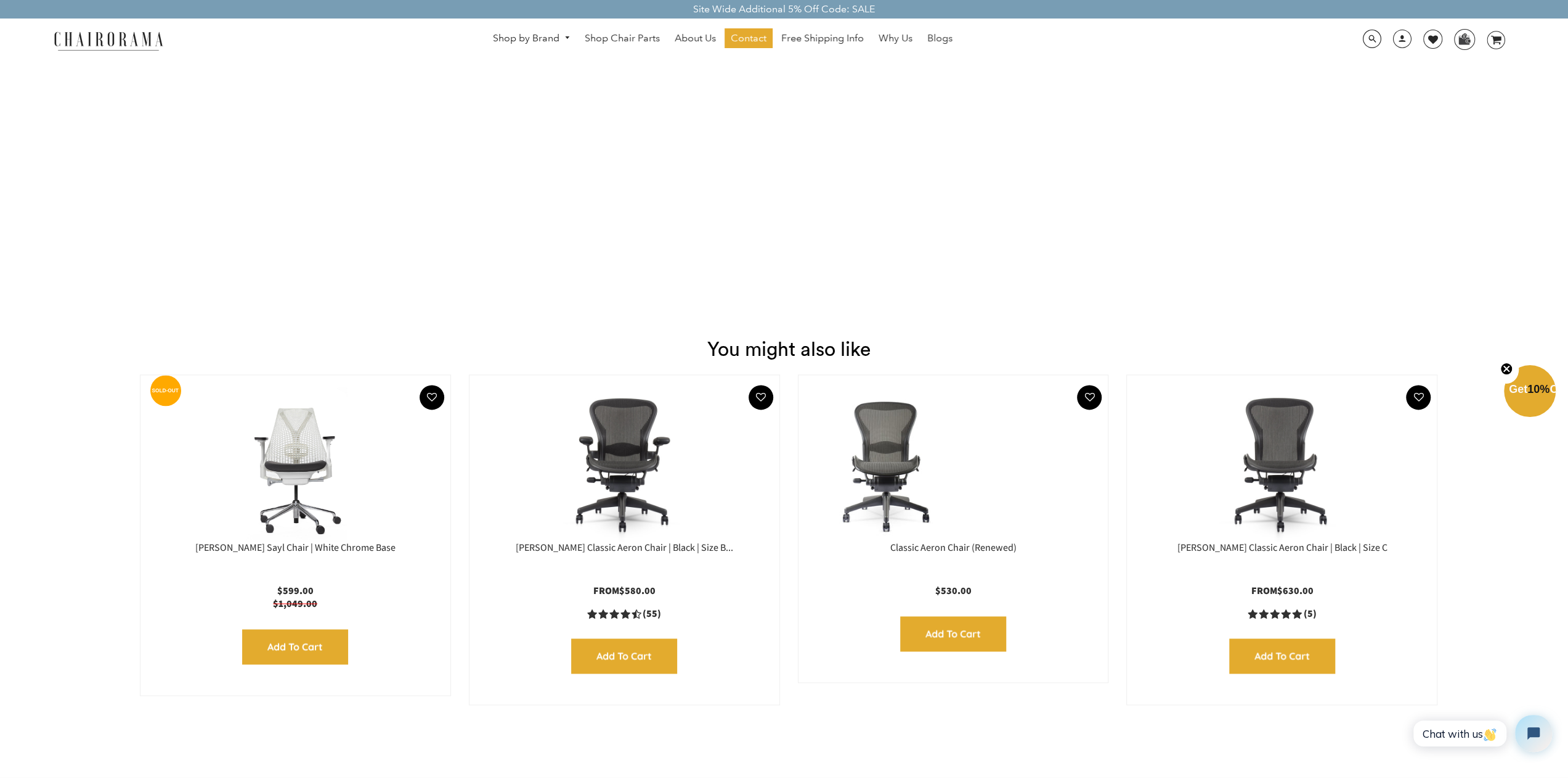
scroll to position [1418, 0]
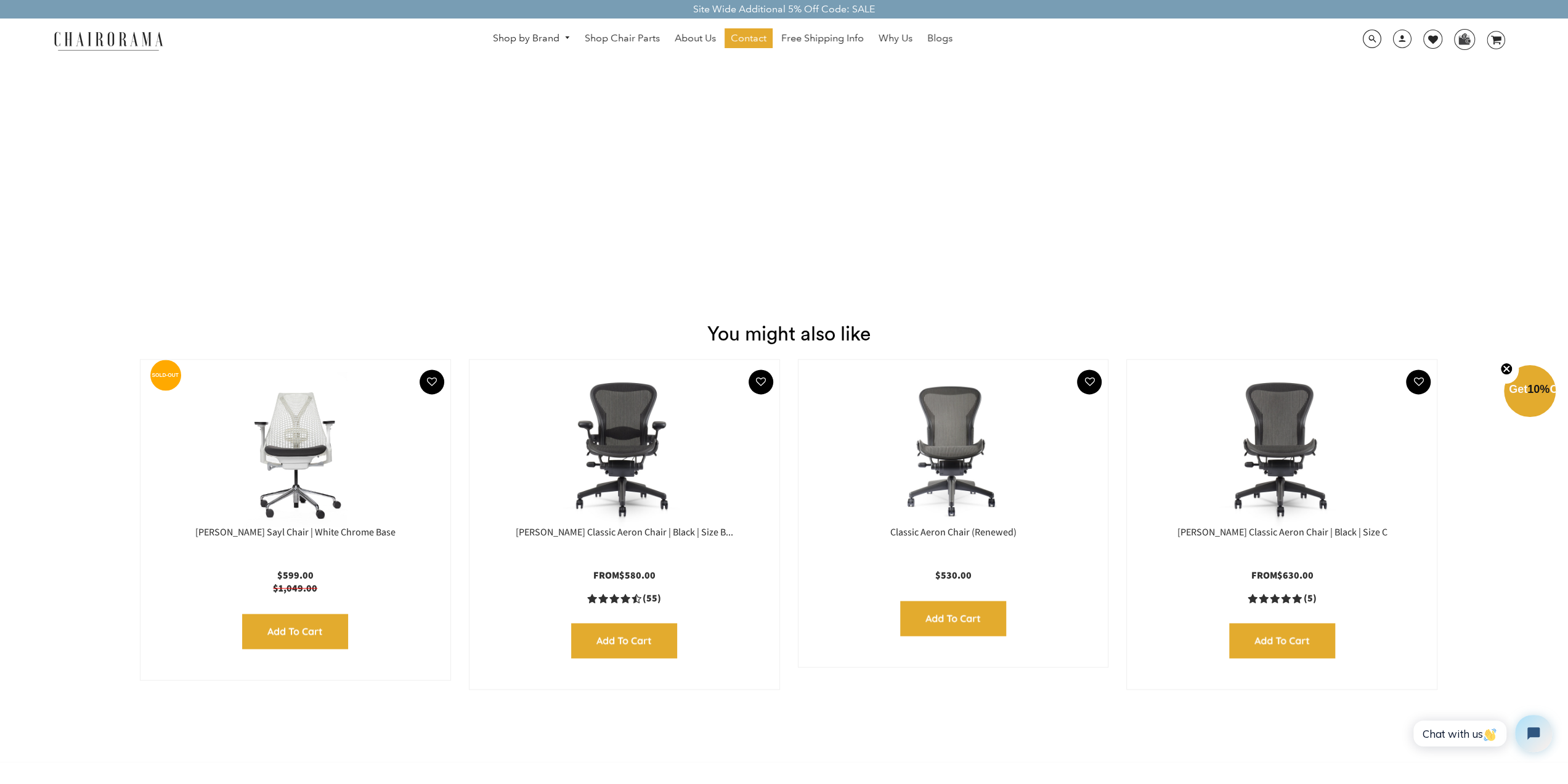
click at [622, 439] on img at bounding box center [625, 448] width 285 height 154
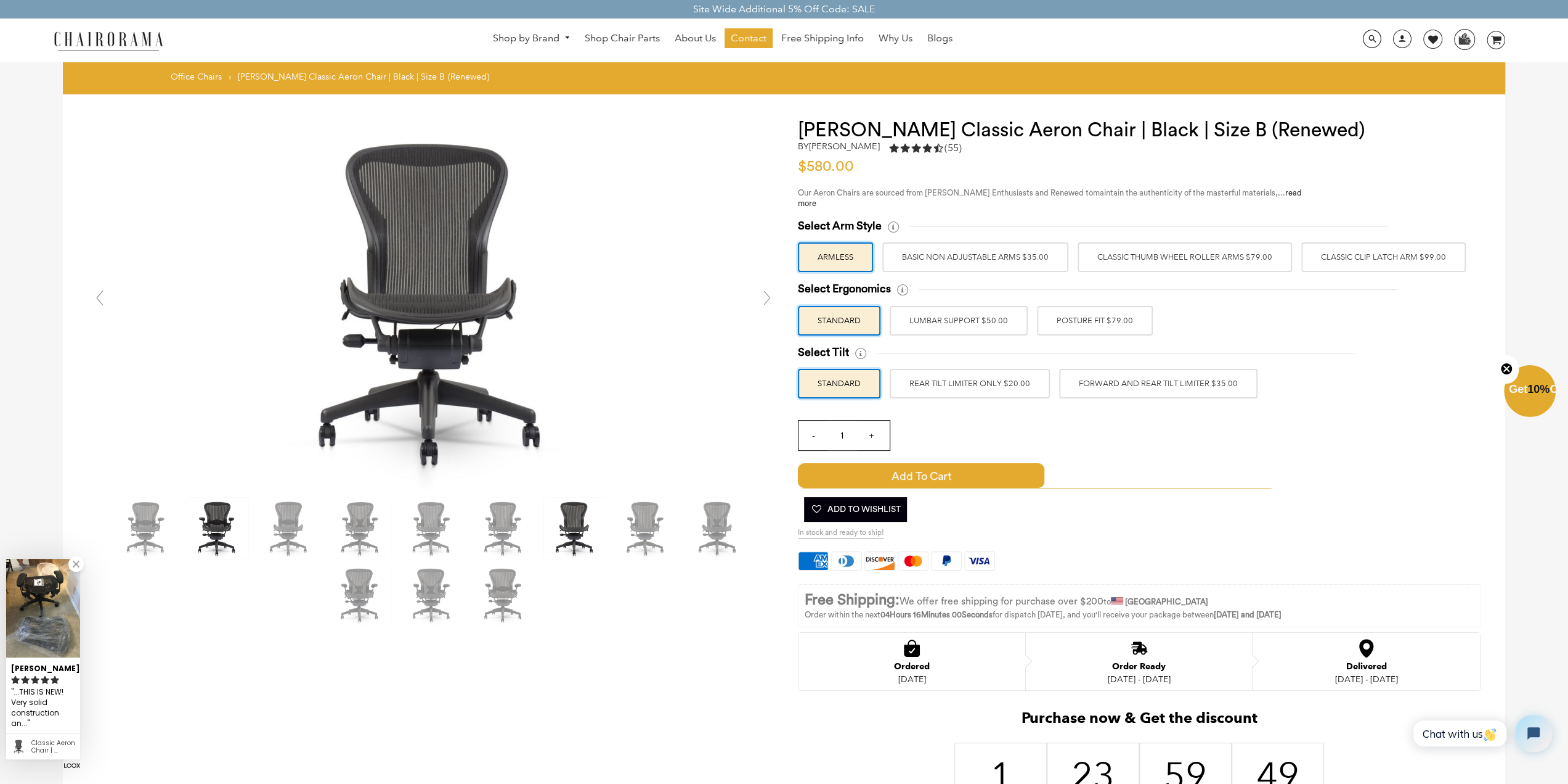
click at [221, 526] on img at bounding box center [217, 528] width 61 height 61
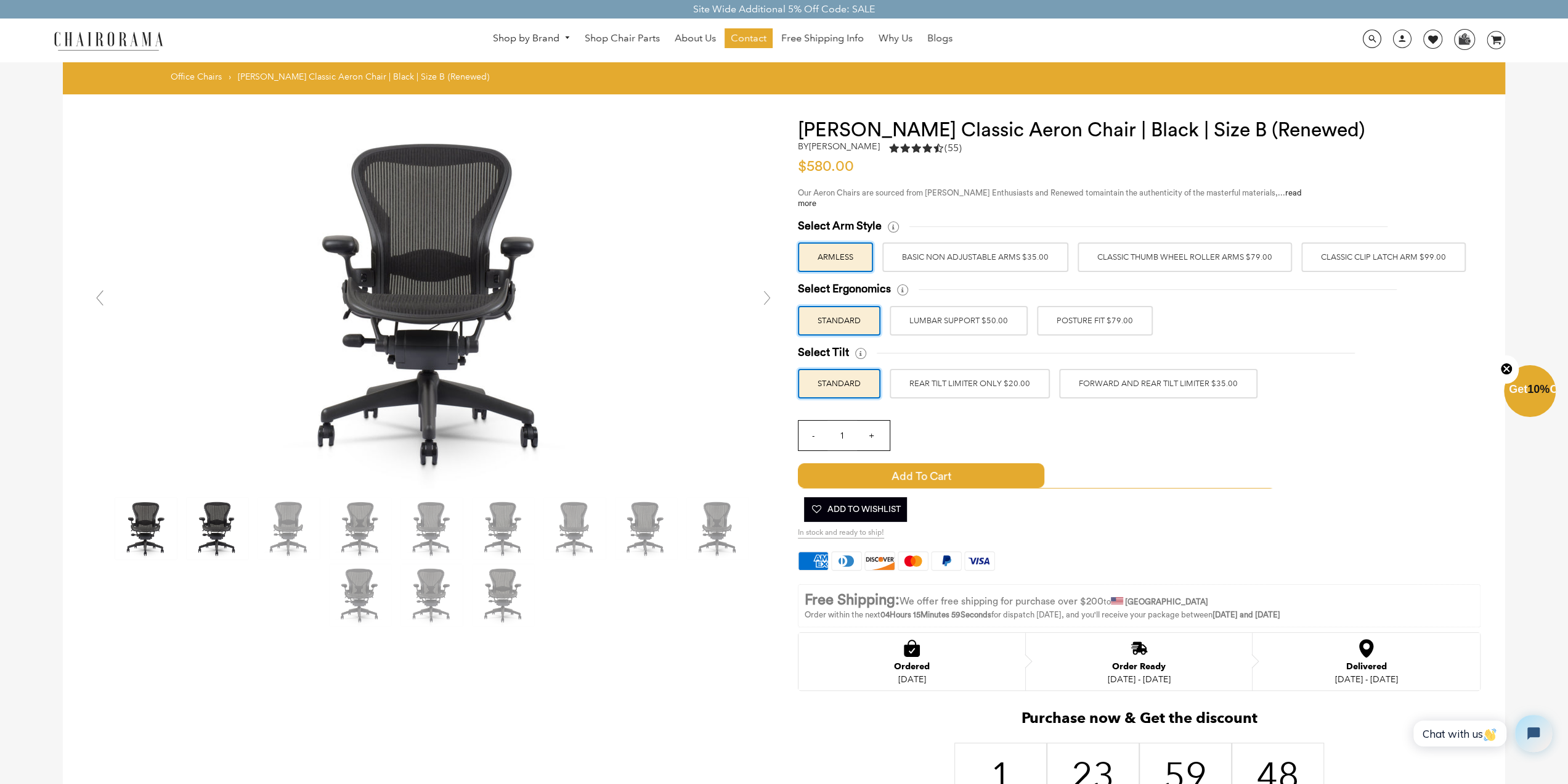
click at [148, 523] on img at bounding box center [145, 528] width 61 height 61
click at [513, 570] on img at bounding box center [503, 594] width 61 height 61
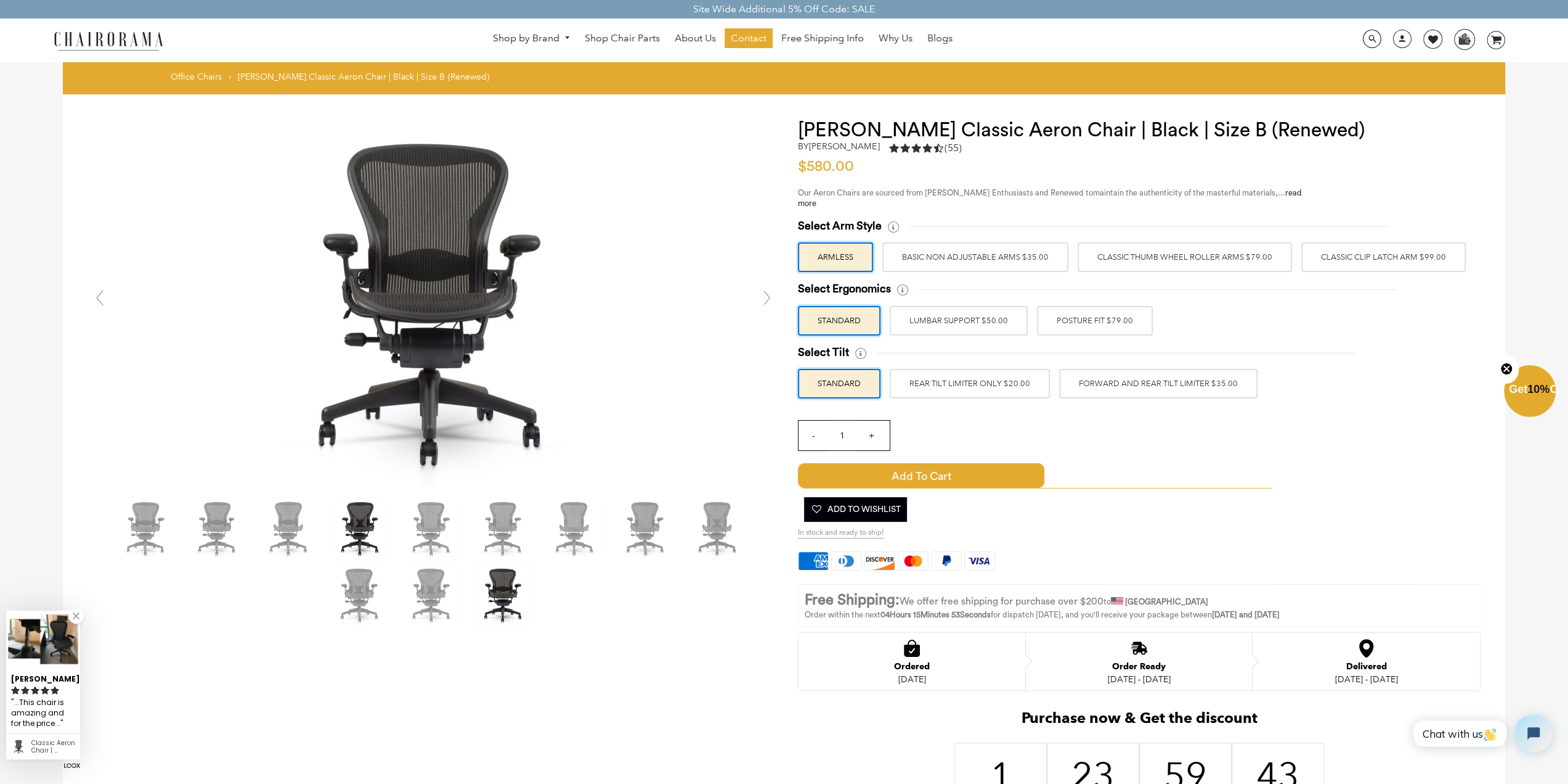
click at [372, 543] on img at bounding box center [361, 528] width 61 height 61
